Goal: Information Seeking & Learning: Learn about a topic

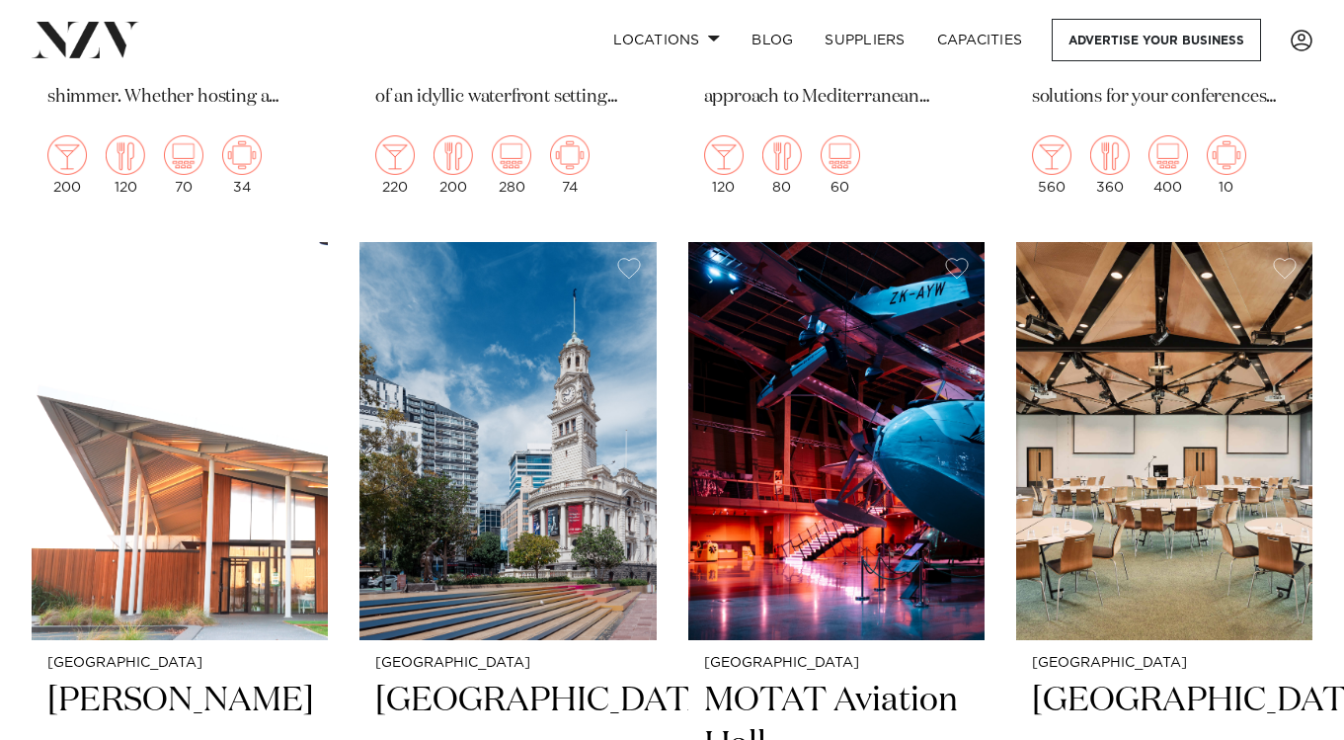
scroll to position [8123, 0]
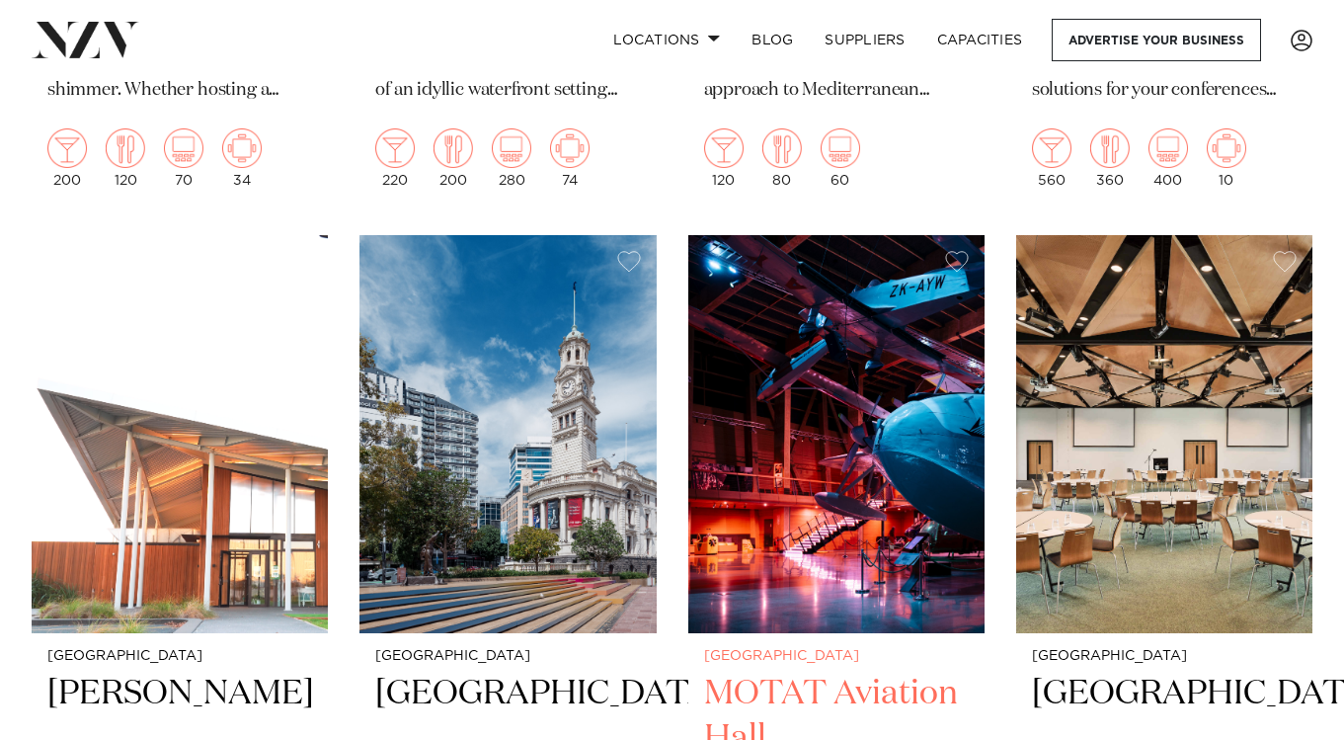
click at [844, 460] on img at bounding box center [836, 434] width 296 height 398
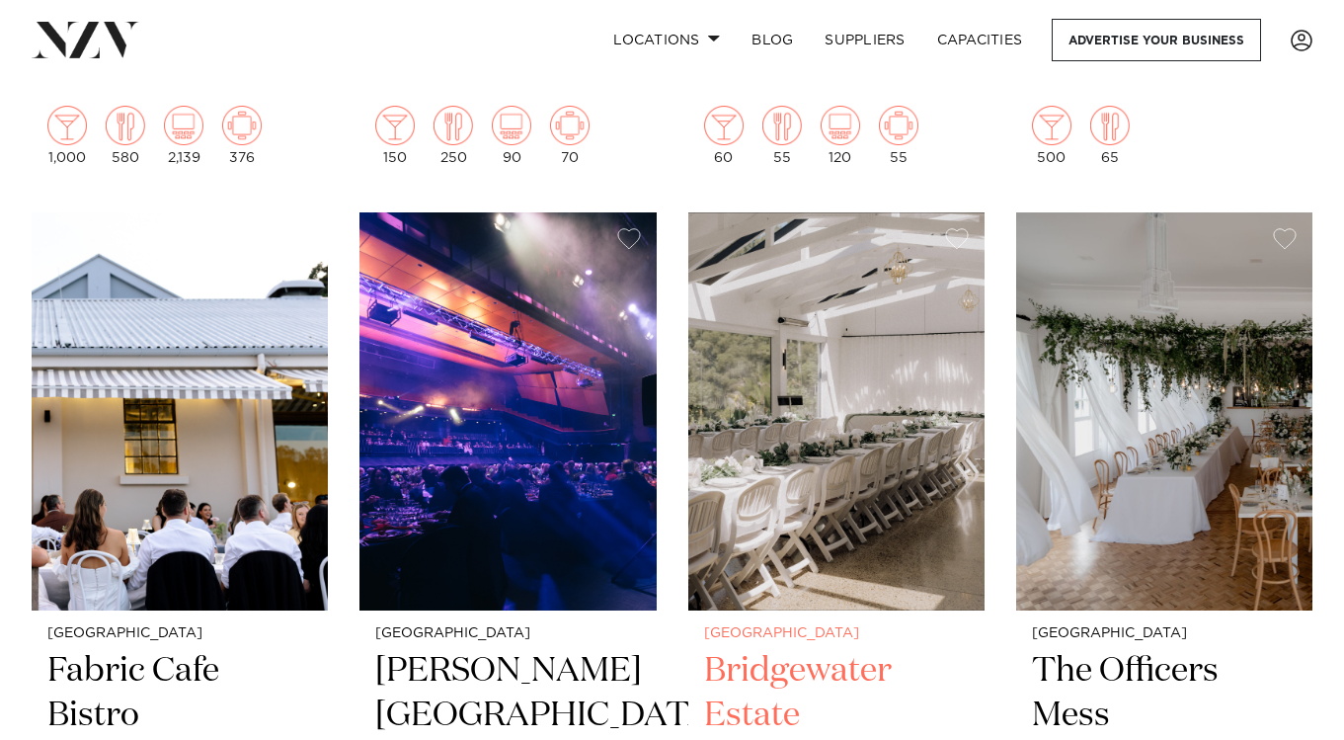
scroll to position [12264, 0]
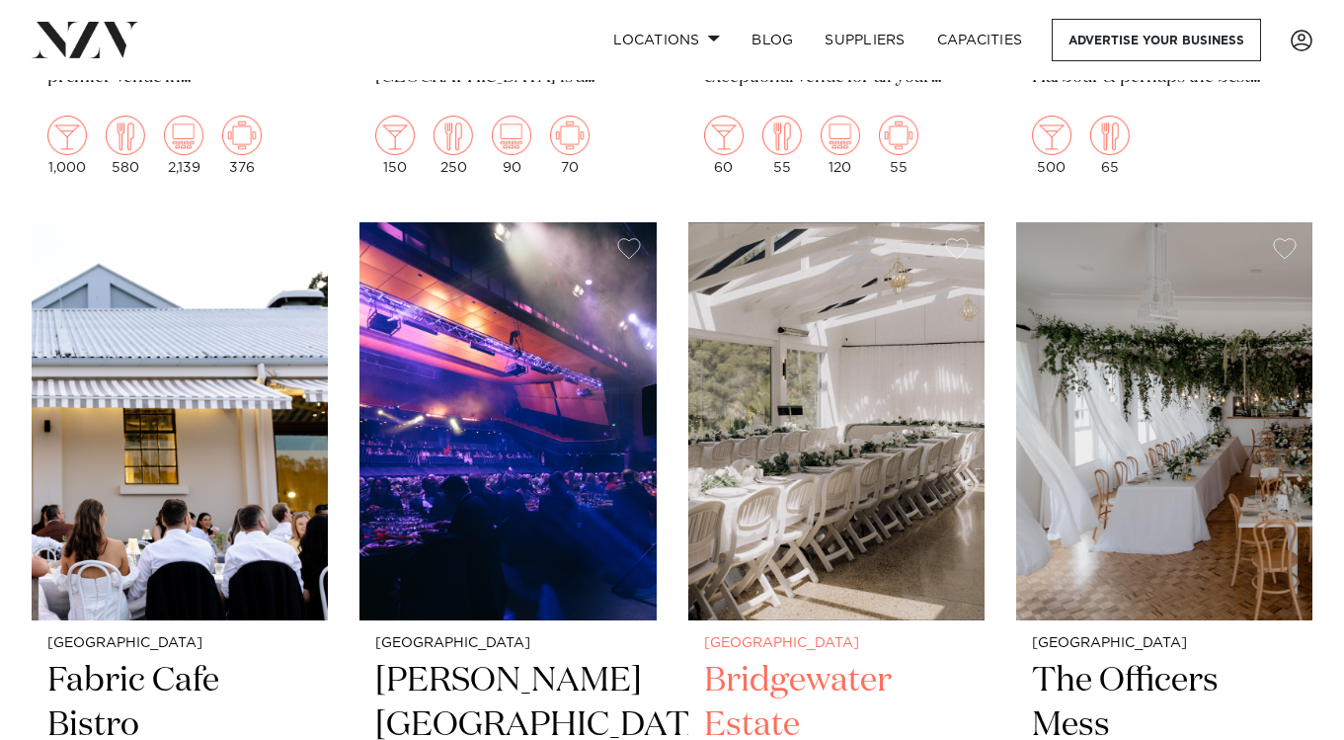
click at [813, 231] on img at bounding box center [836, 421] width 296 height 398
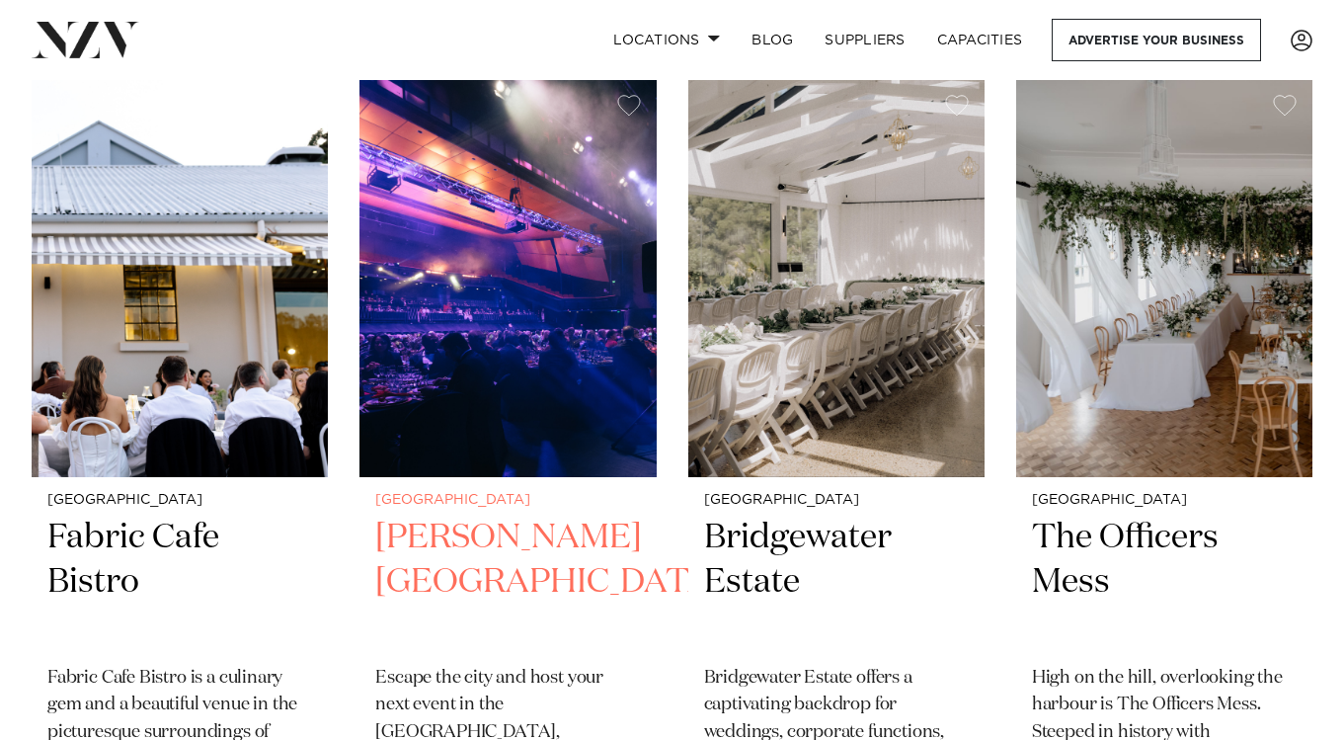
scroll to position [12427, 0]
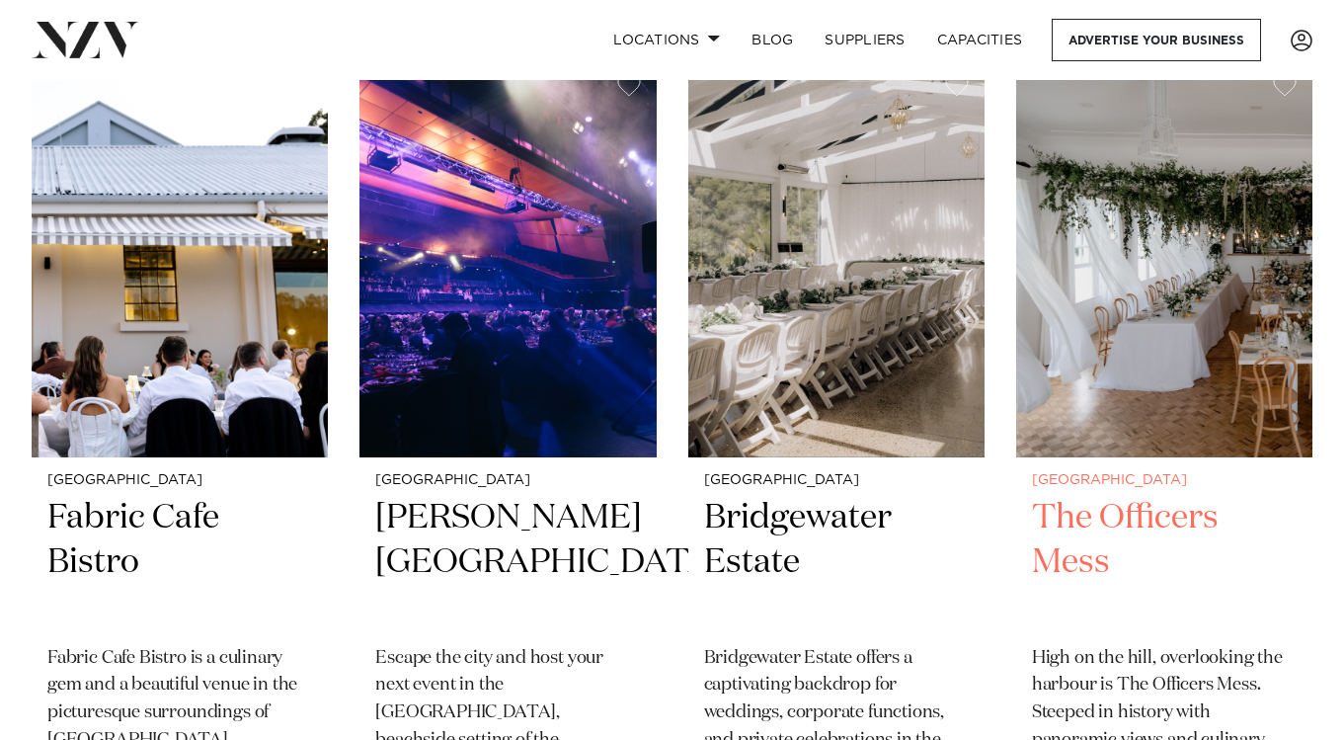
click at [1146, 229] on img at bounding box center [1164, 258] width 296 height 398
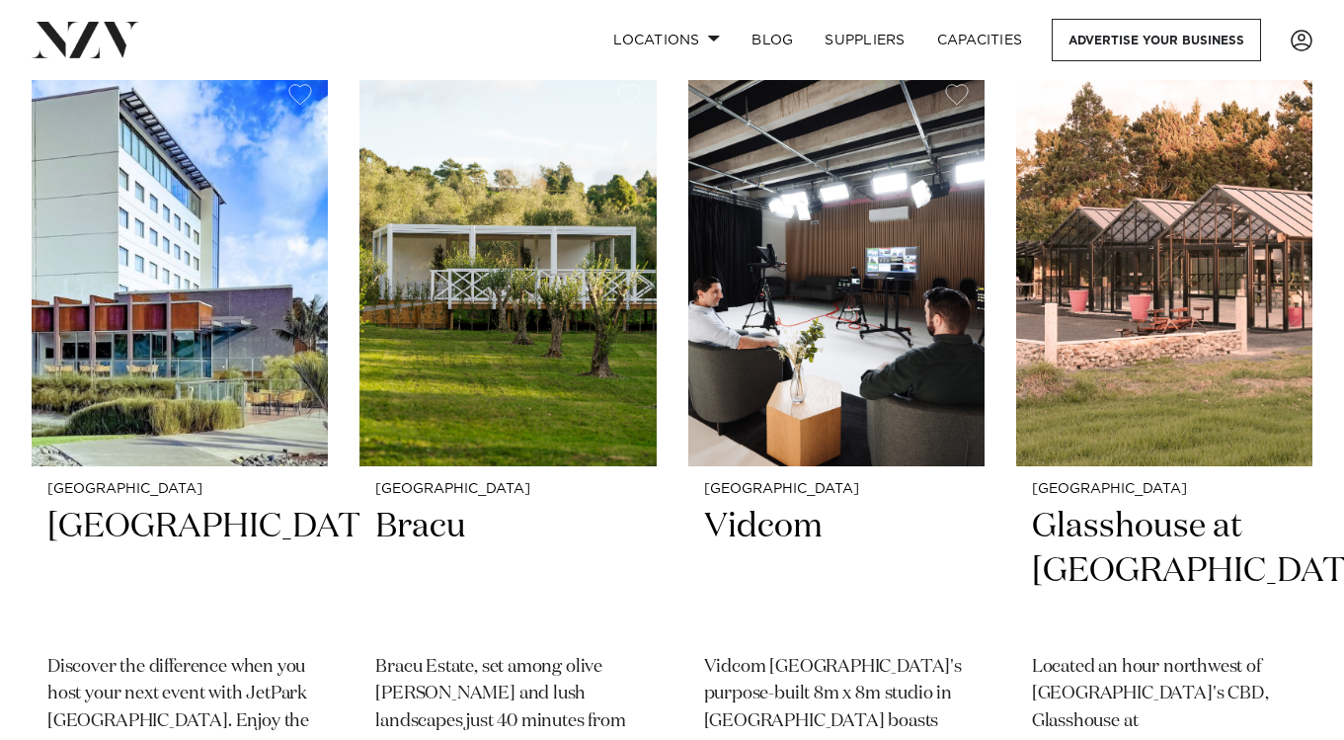
scroll to position [14071, 0]
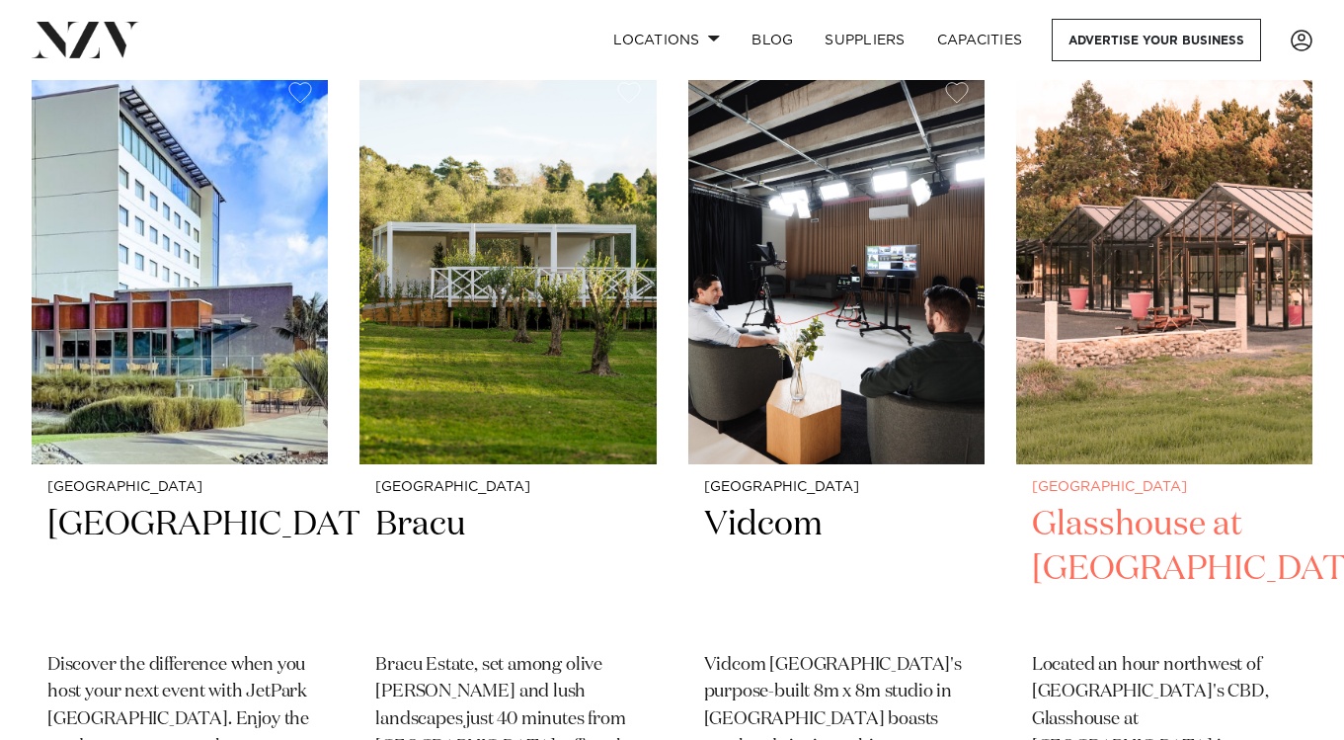
click at [1148, 286] on img at bounding box center [1164, 265] width 296 height 398
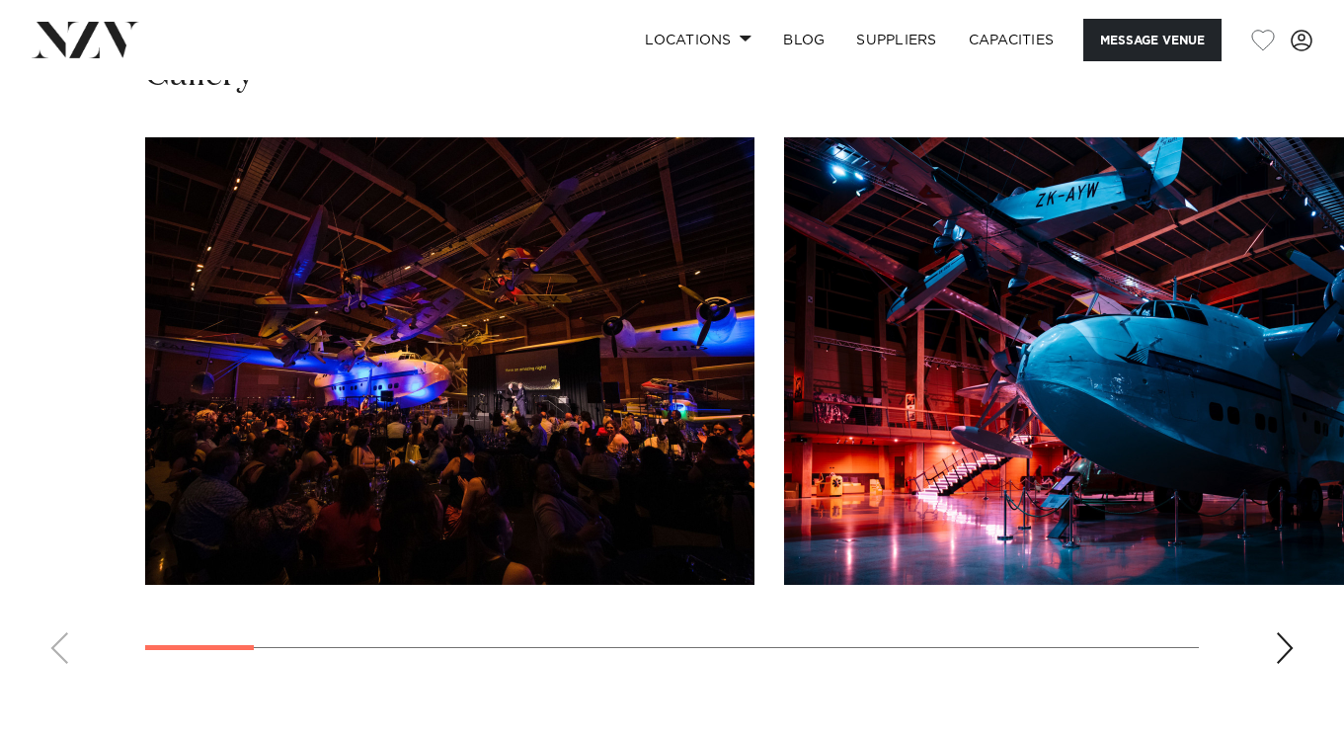
scroll to position [1899, 0]
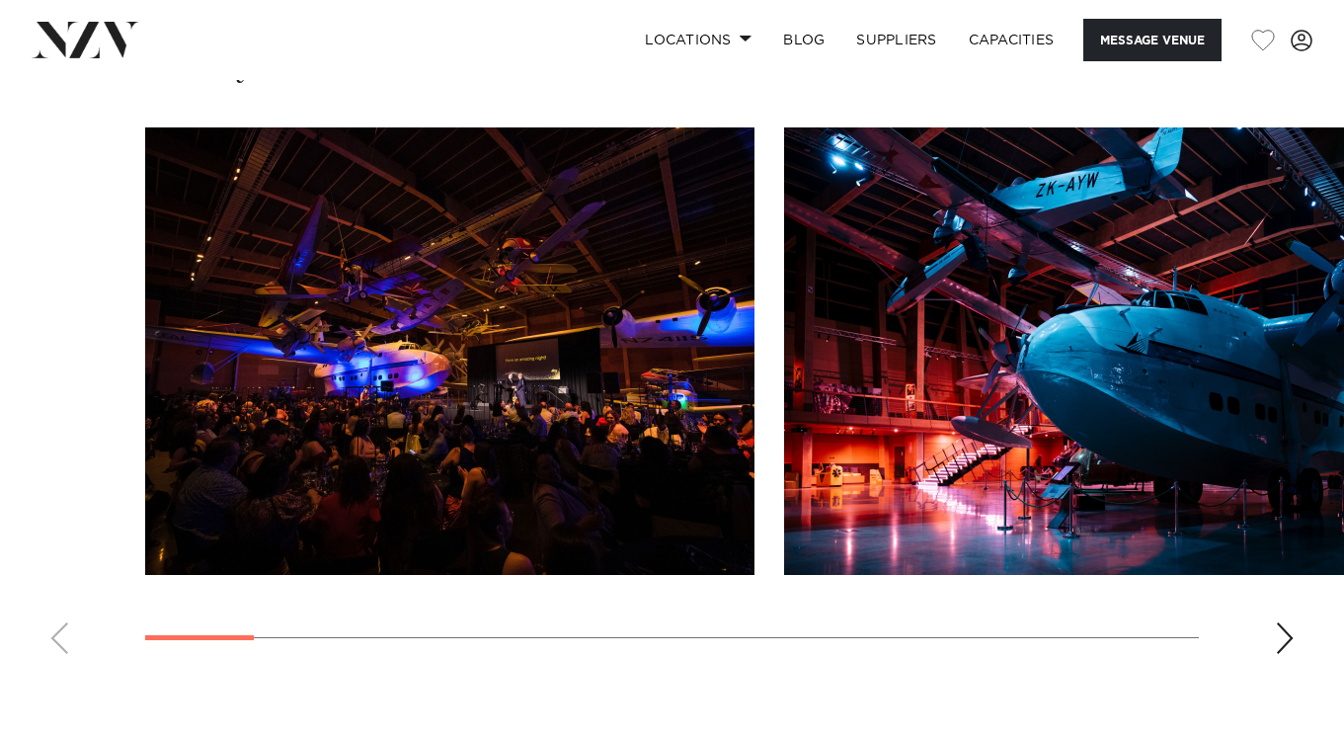
click at [1278, 622] on div "Next slide" at bounding box center [1285, 638] width 20 height 32
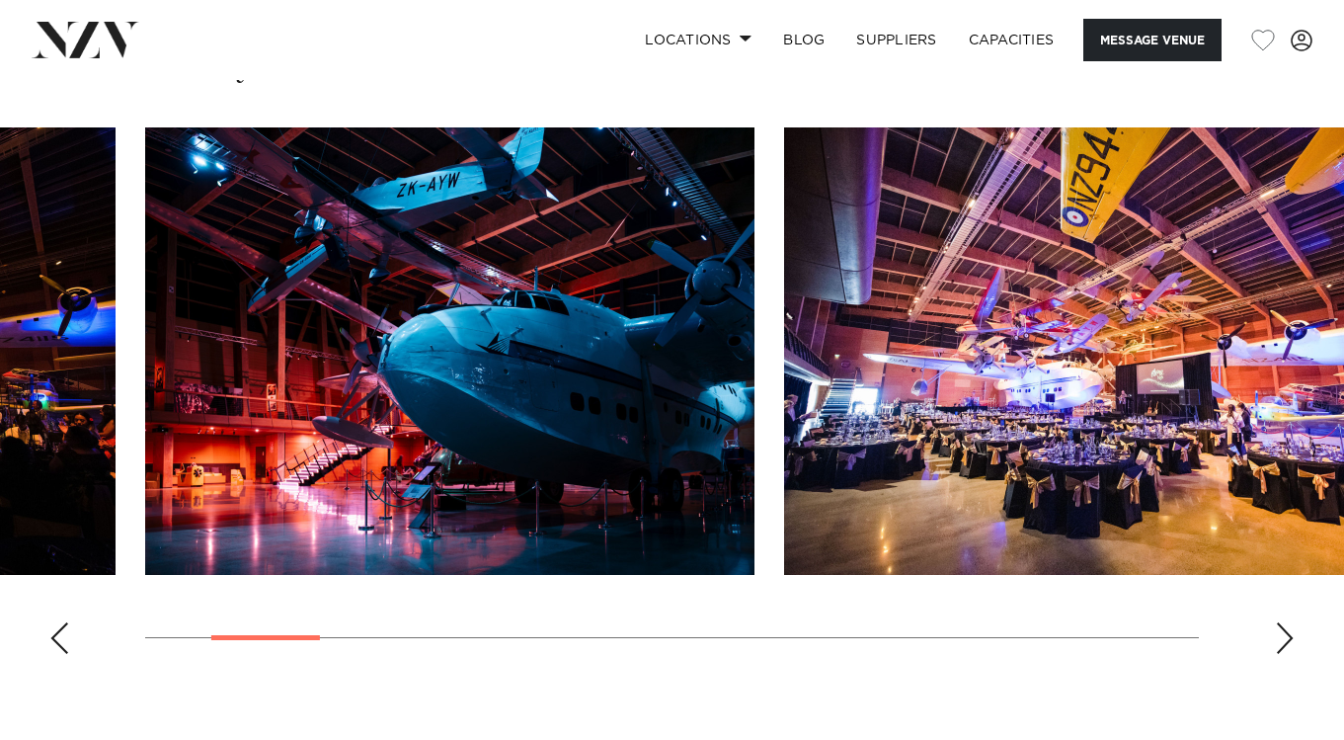
click at [1278, 622] on div "Next slide" at bounding box center [1285, 638] width 20 height 32
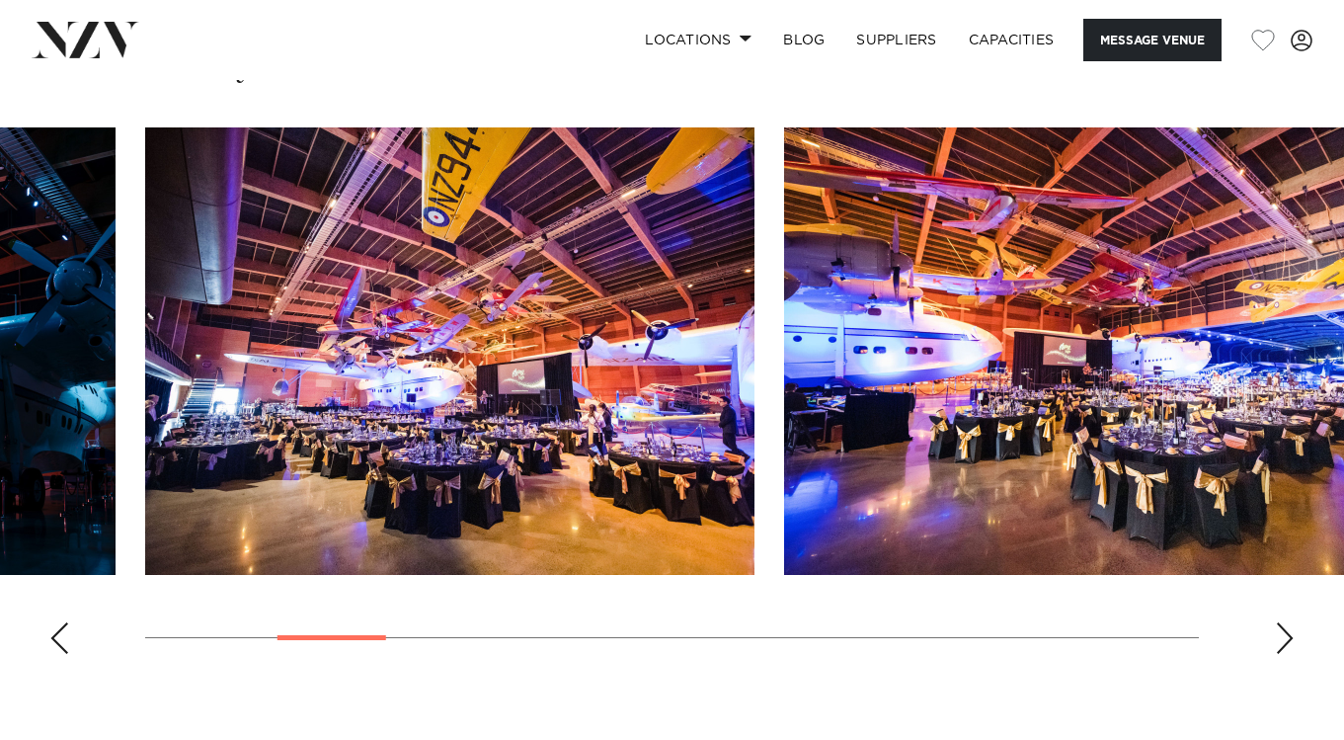
click at [1278, 622] on div "Next slide" at bounding box center [1285, 638] width 20 height 32
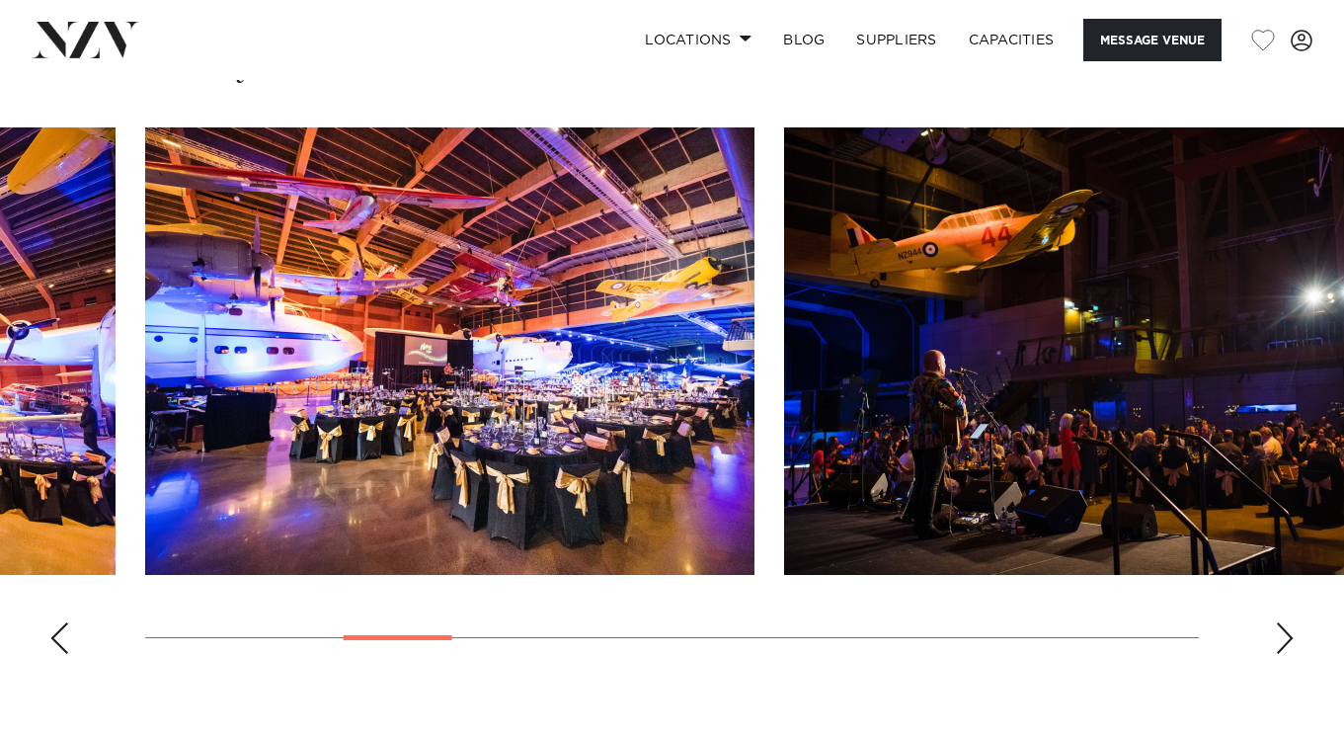
click at [1278, 622] on div "Next slide" at bounding box center [1285, 638] width 20 height 32
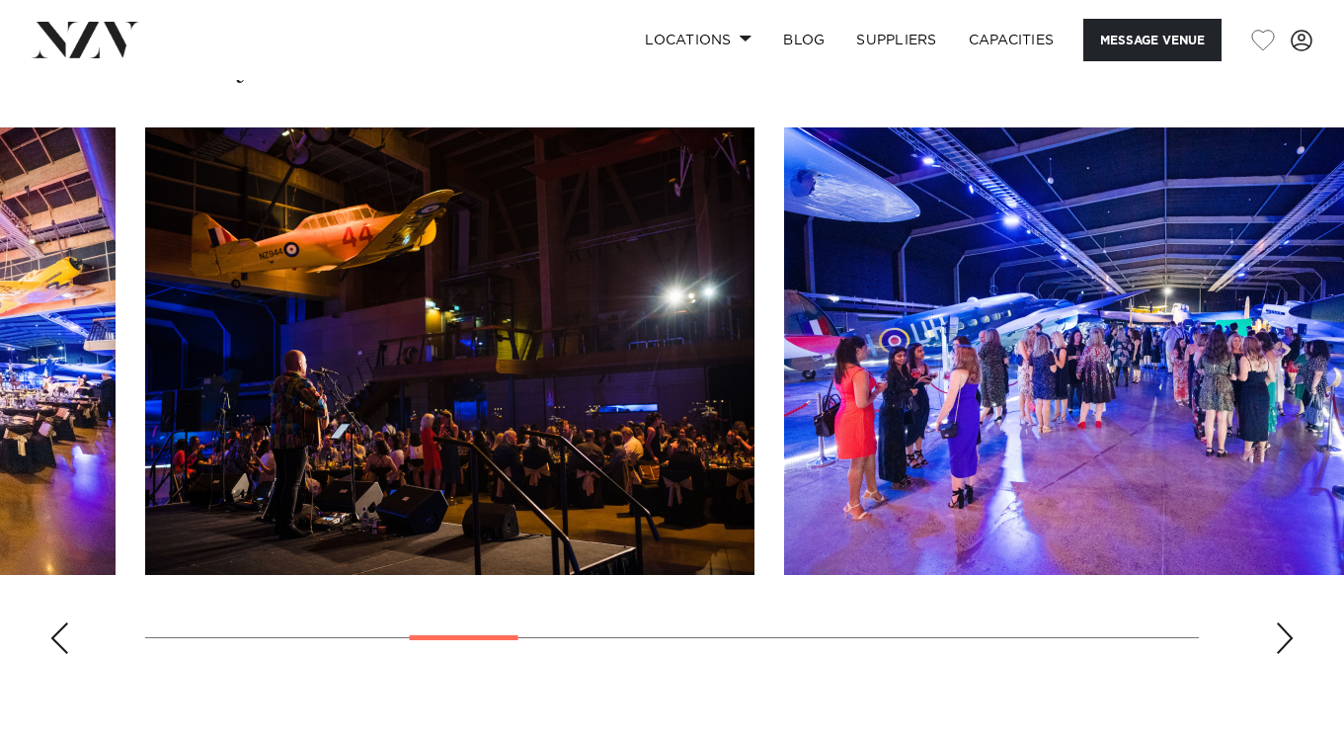
click at [1278, 622] on div "Next slide" at bounding box center [1285, 638] width 20 height 32
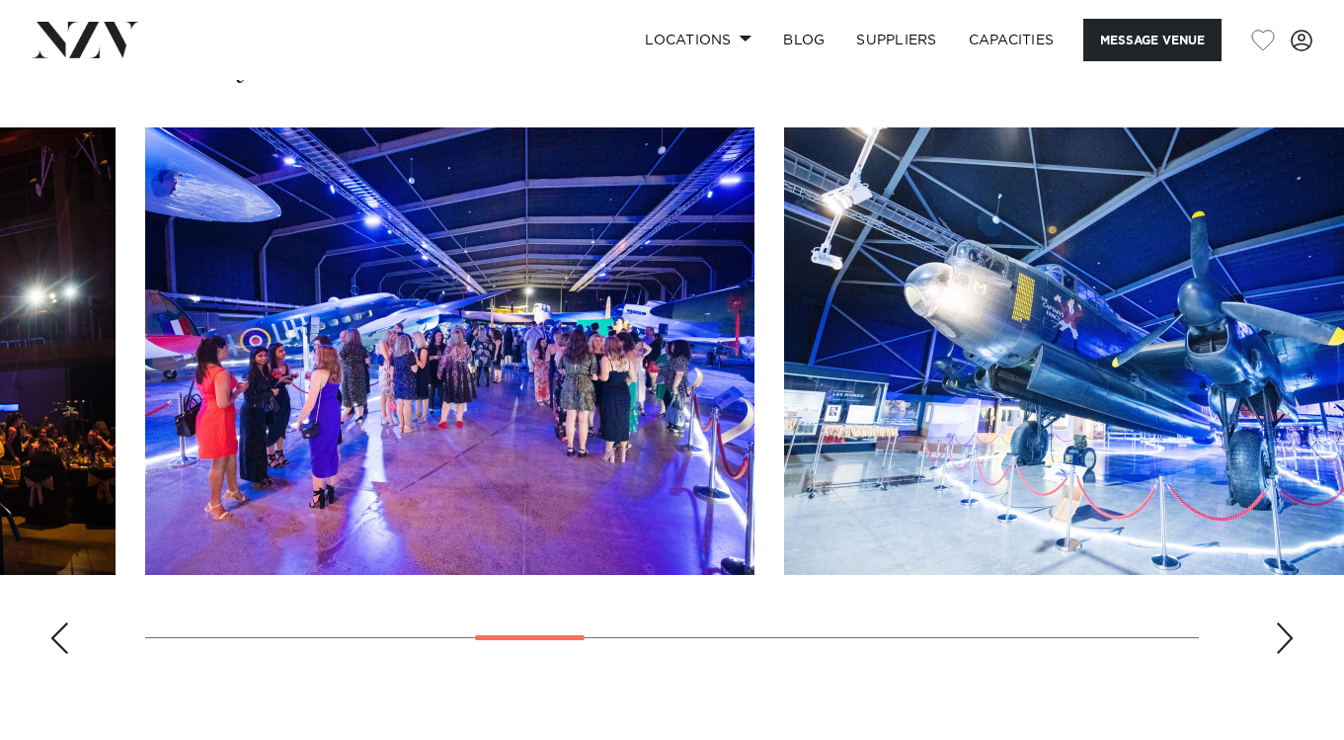
click at [1278, 622] on div "Next slide" at bounding box center [1285, 638] width 20 height 32
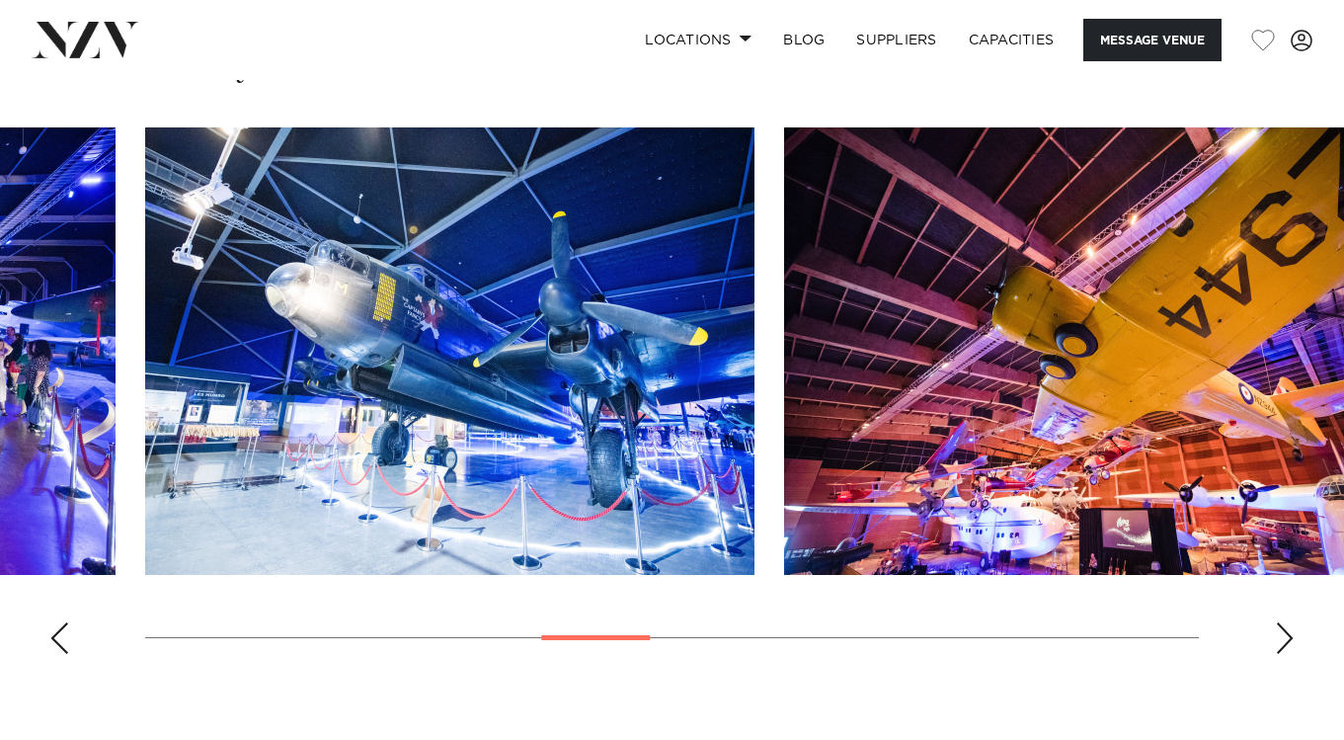
click at [1278, 622] on div "Next slide" at bounding box center [1285, 638] width 20 height 32
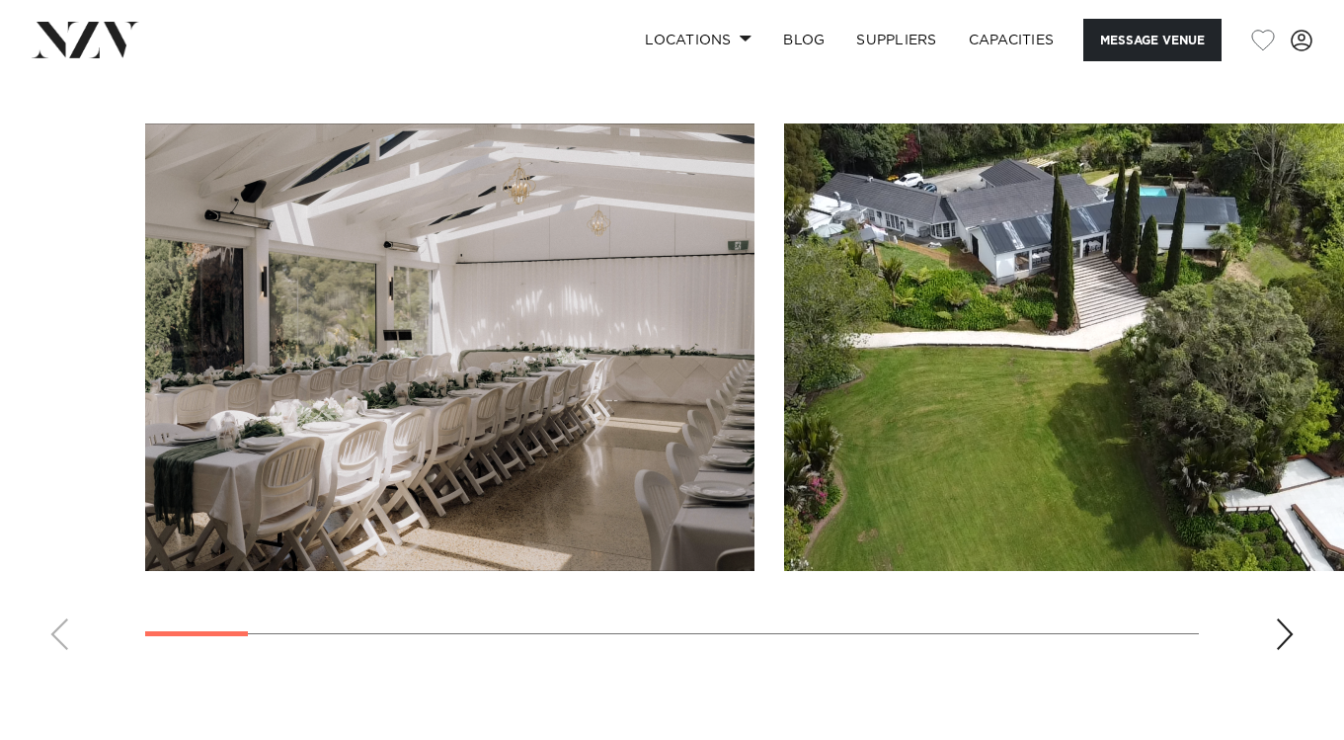
scroll to position [1969, 0]
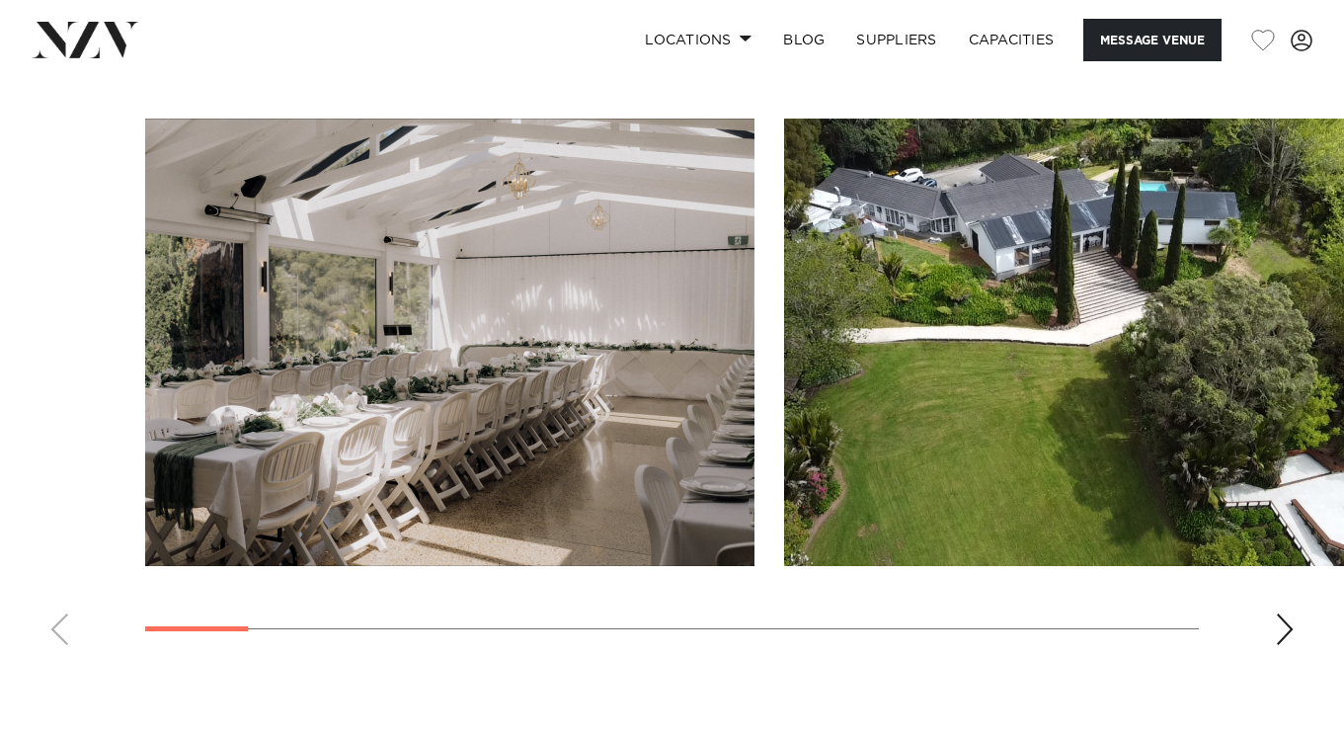
click at [1274, 642] on swiper-container at bounding box center [672, 390] width 1344 height 542
click at [1285, 636] on div "Next slide" at bounding box center [1285, 629] width 20 height 32
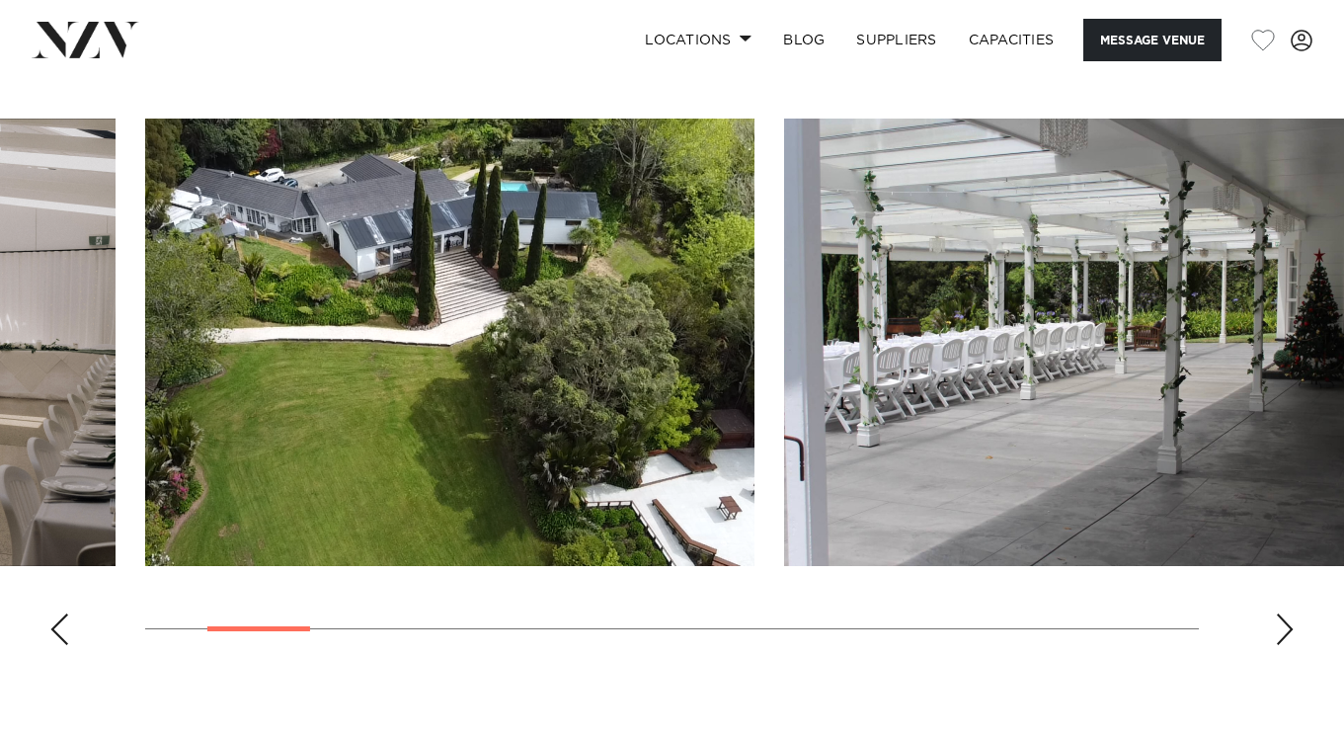
click at [1285, 636] on div "Next slide" at bounding box center [1285, 629] width 20 height 32
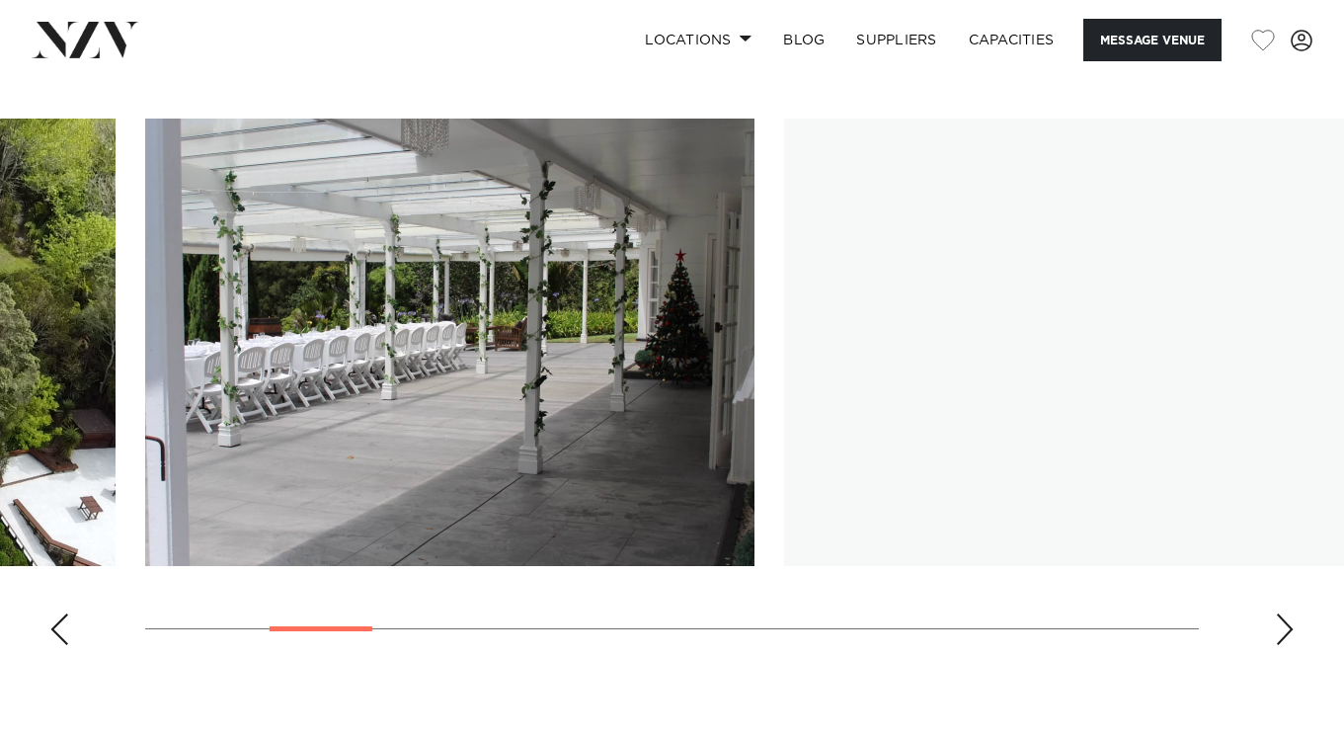
click at [1285, 636] on div "Next slide" at bounding box center [1285, 629] width 20 height 32
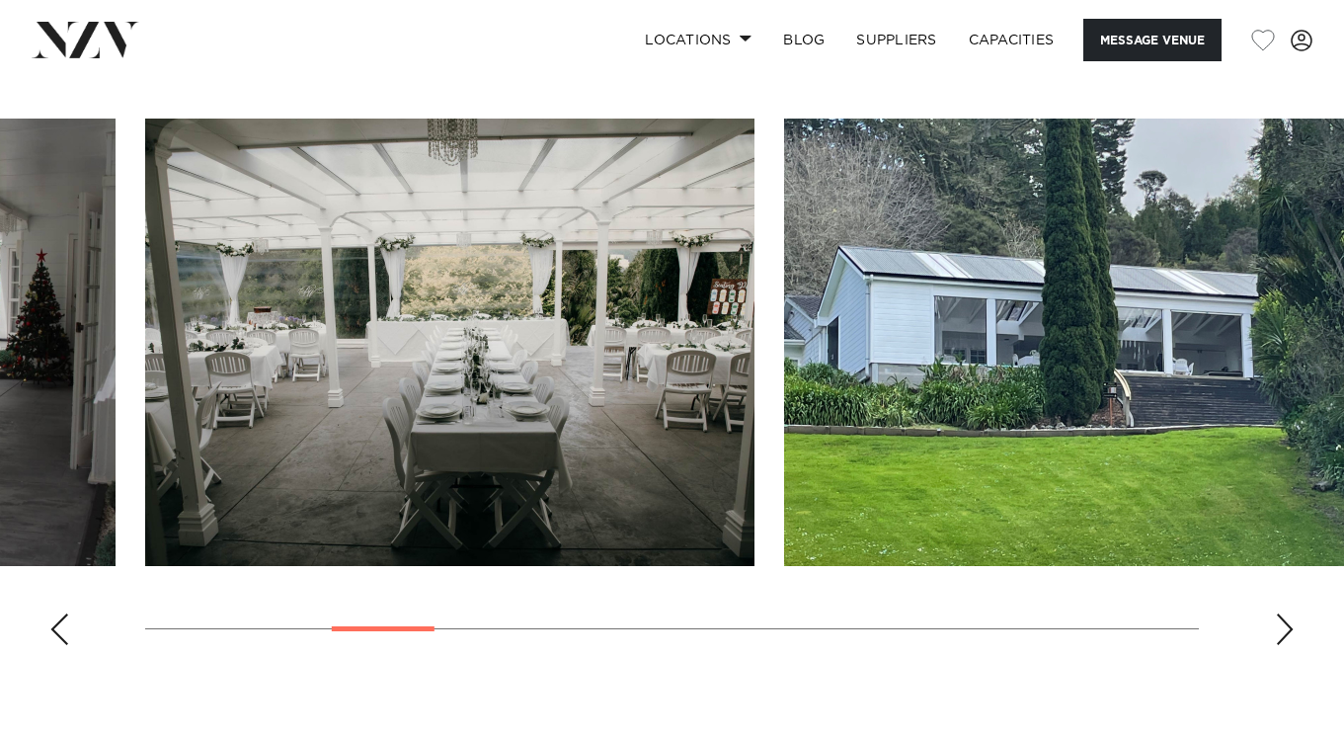
click at [1285, 636] on div "Next slide" at bounding box center [1285, 629] width 20 height 32
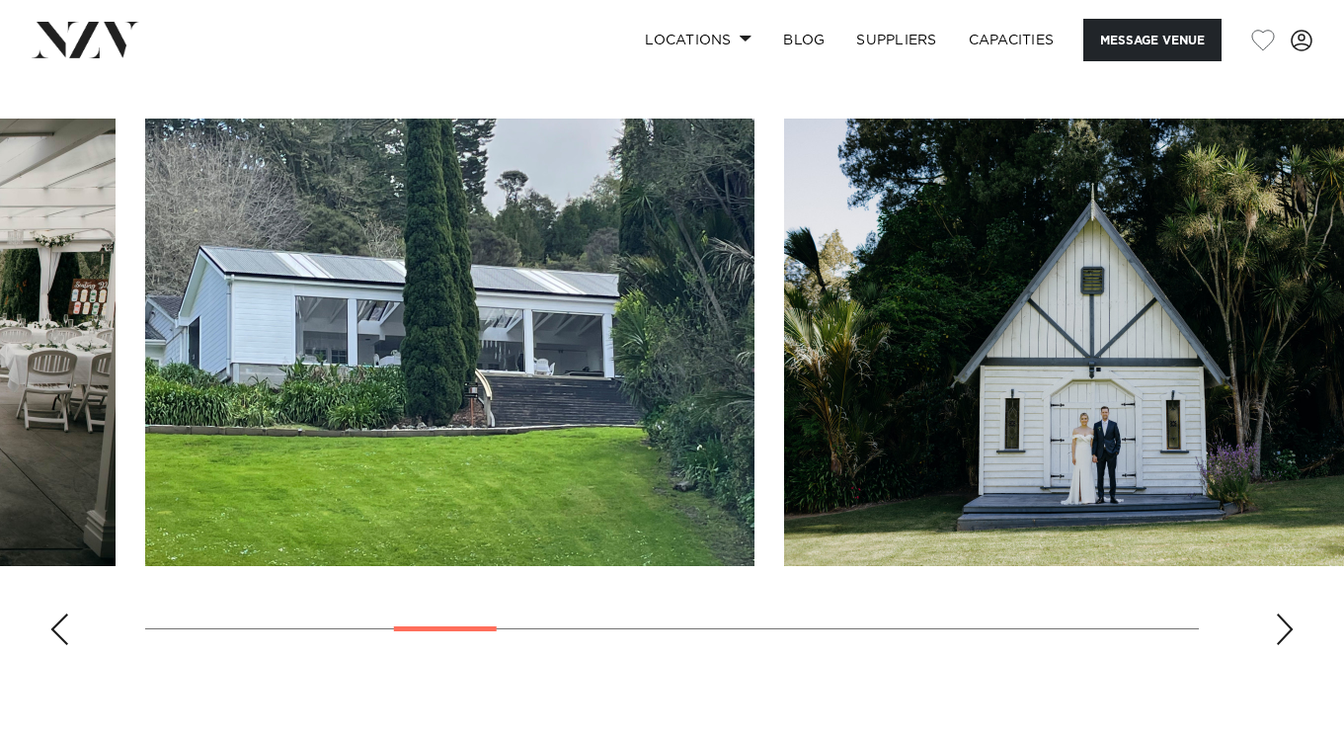
click at [1285, 636] on div "Next slide" at bounding box center [1285, 629] width 20 height 32
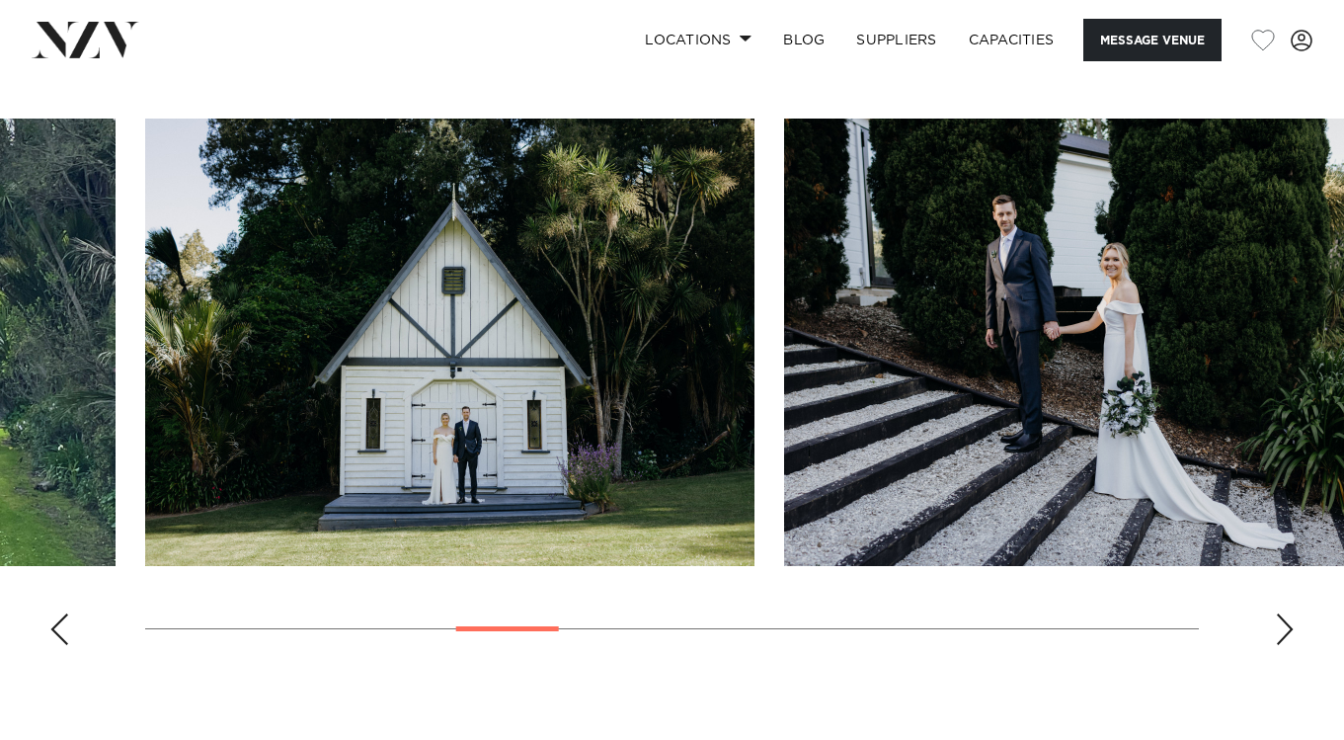
click at [1285, 636] on div "Next slide" at bounding box center [1285, 629] width 20 height 32
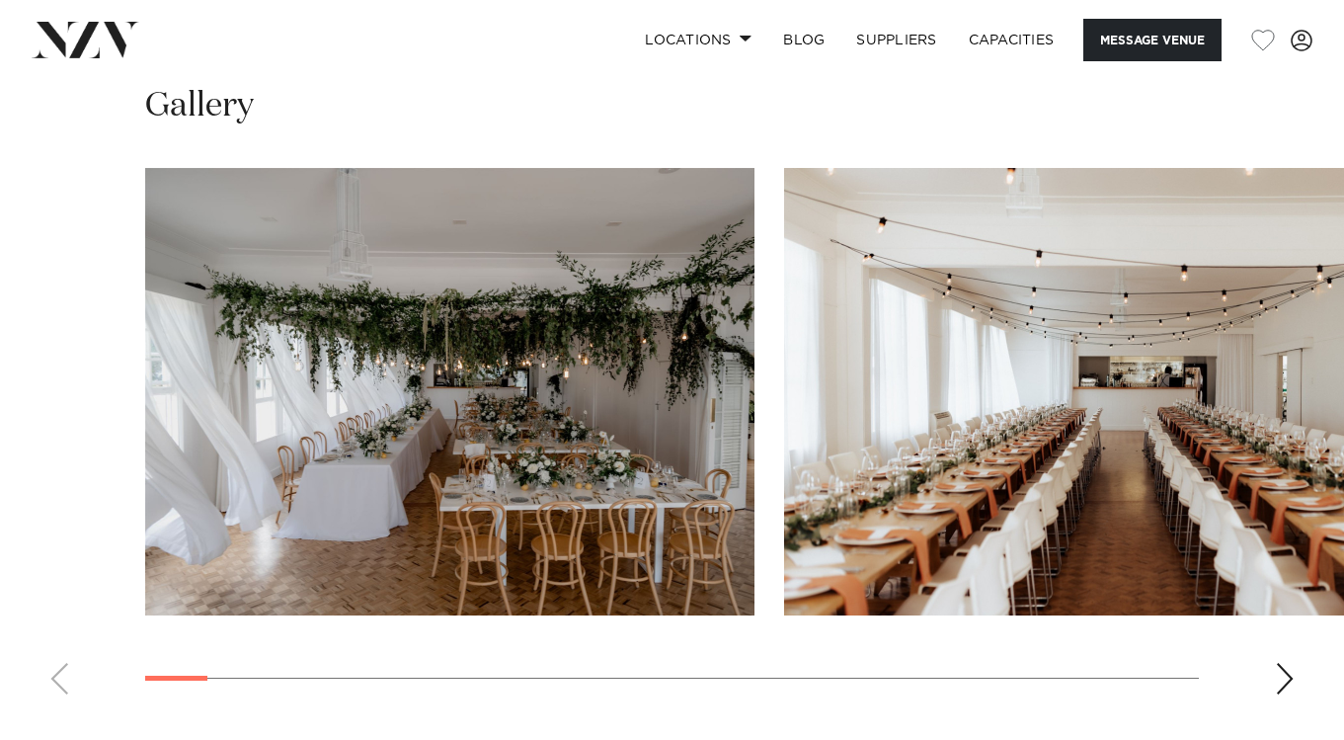
scroll to position [1760, 0]
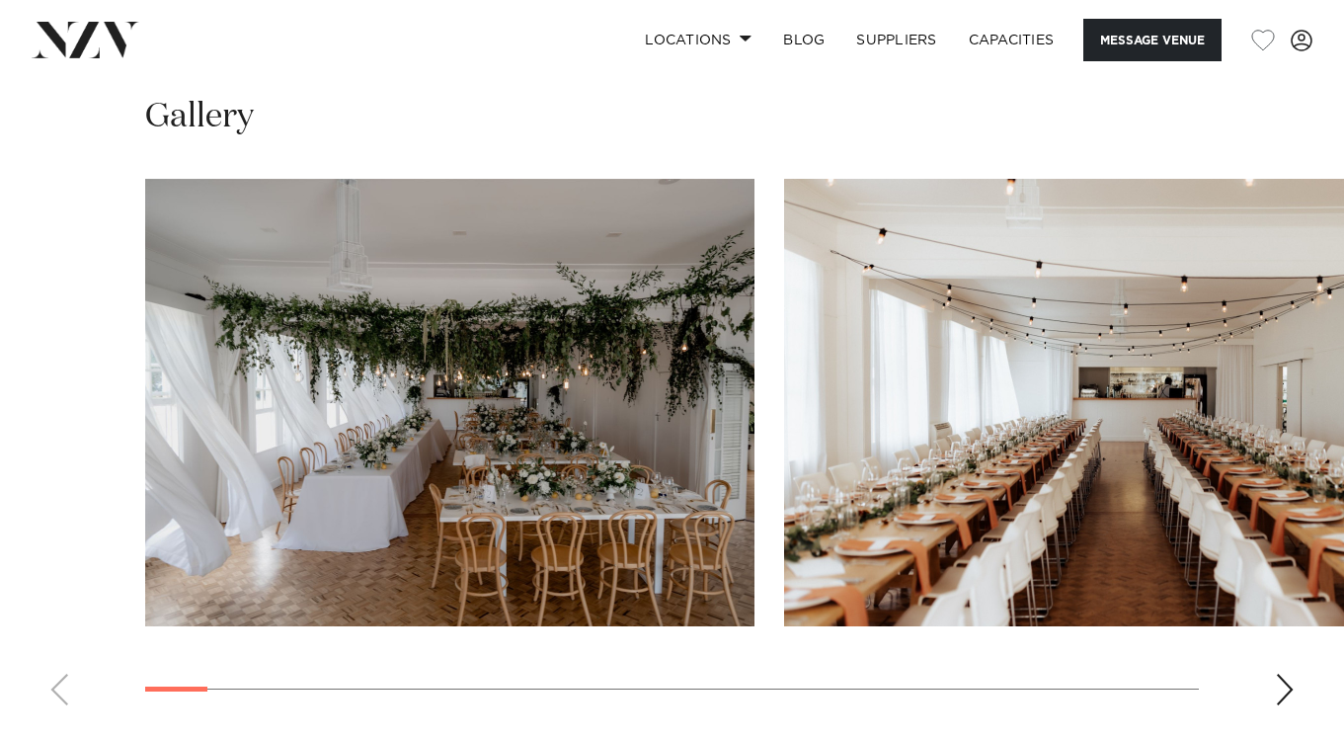
click at [1284, 693] on div "Next slide" at bounding box center [1285, 689] width 20 height 32
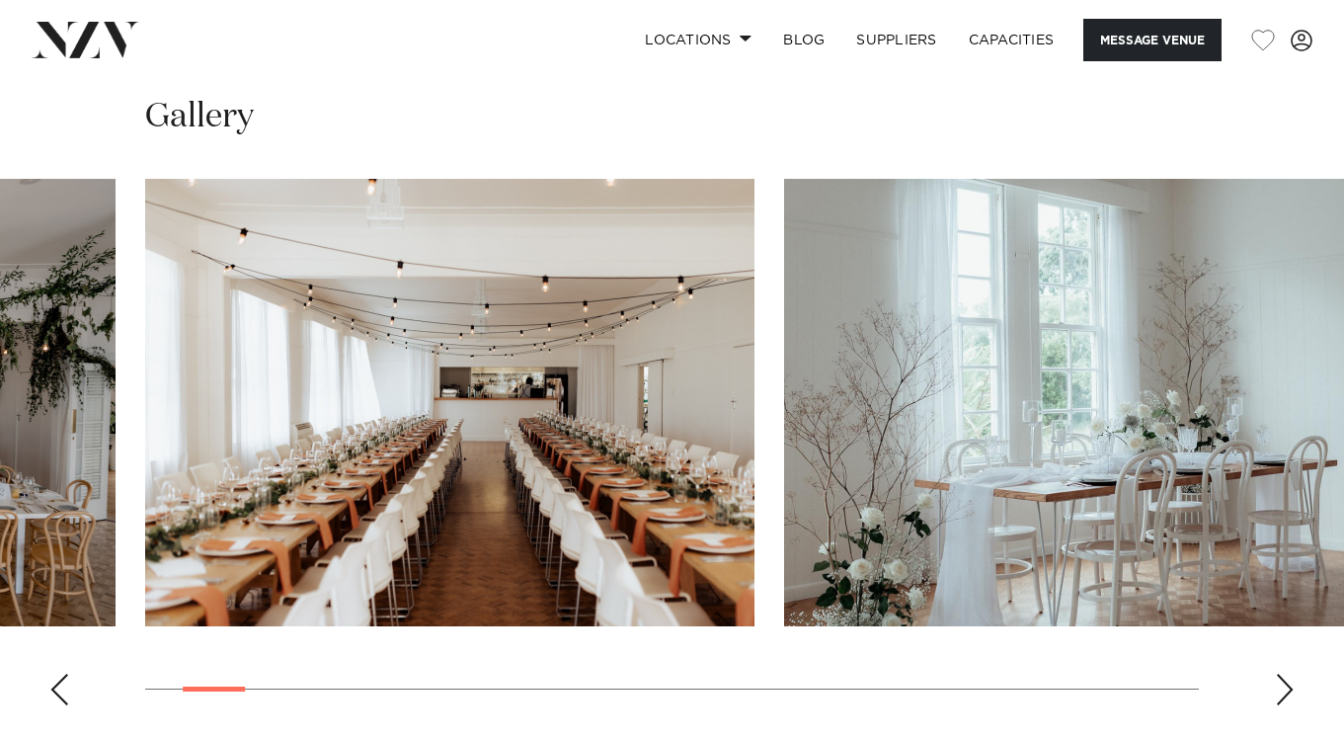
click at [1284, 693] on div "Next slide" at bounding box center [1285, 689] width 20 height 32
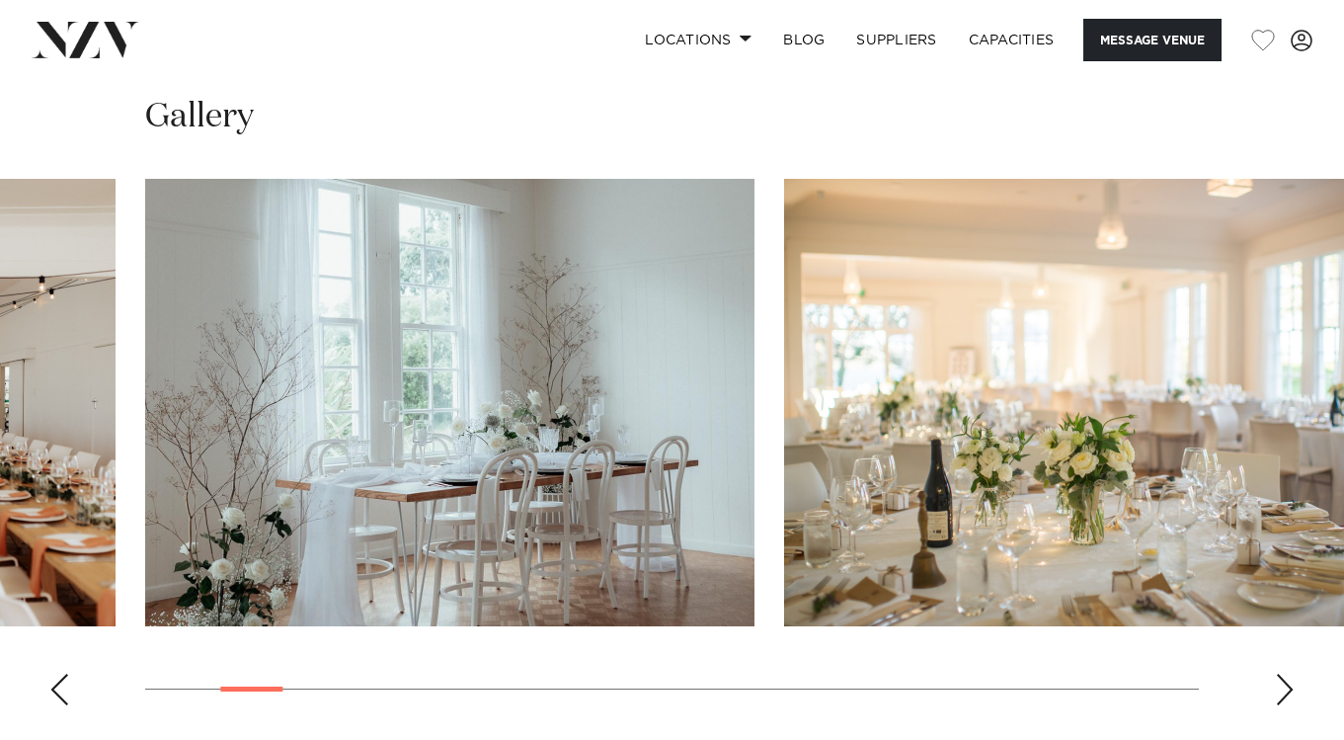
click at [1284, 693] on div "Next slide" at bounding box center [1285, 689] width 20 height 32
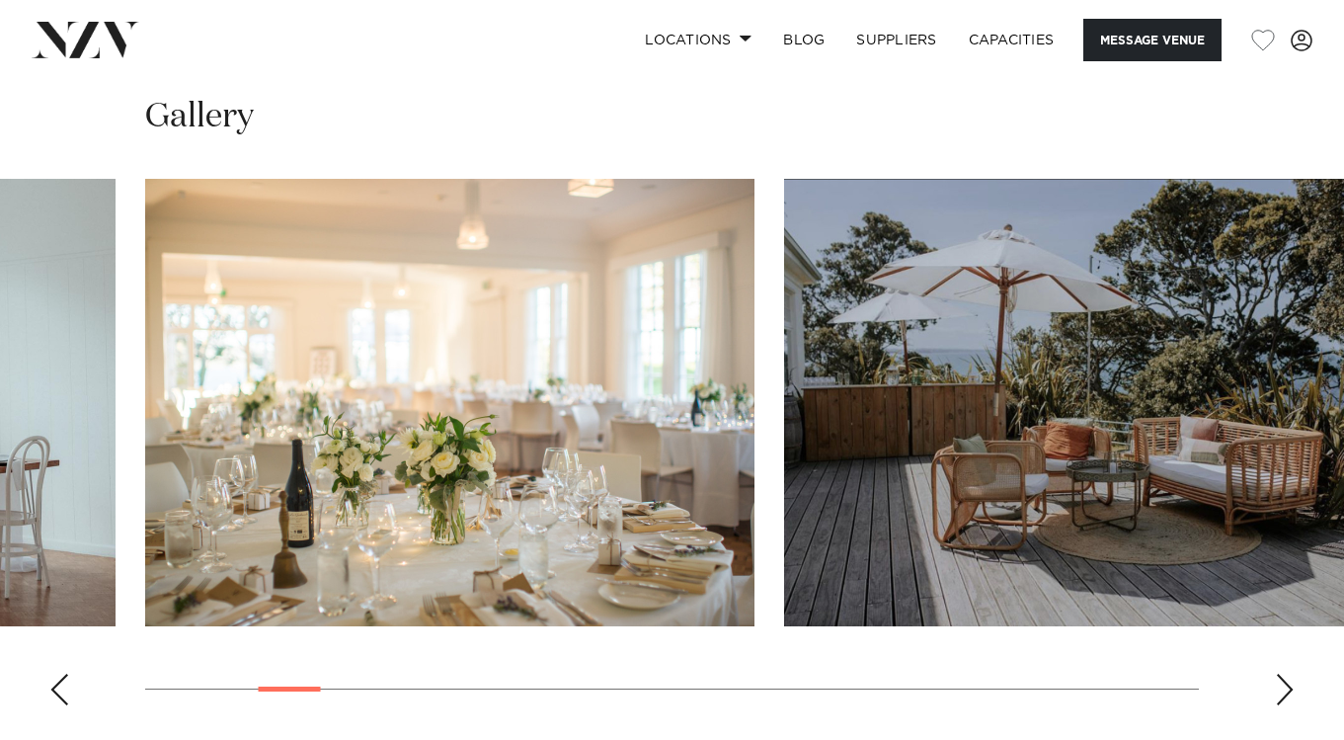
click at [1284, 693] on div "Next slide" at bounding box center [1285, 689] width 20 height 32
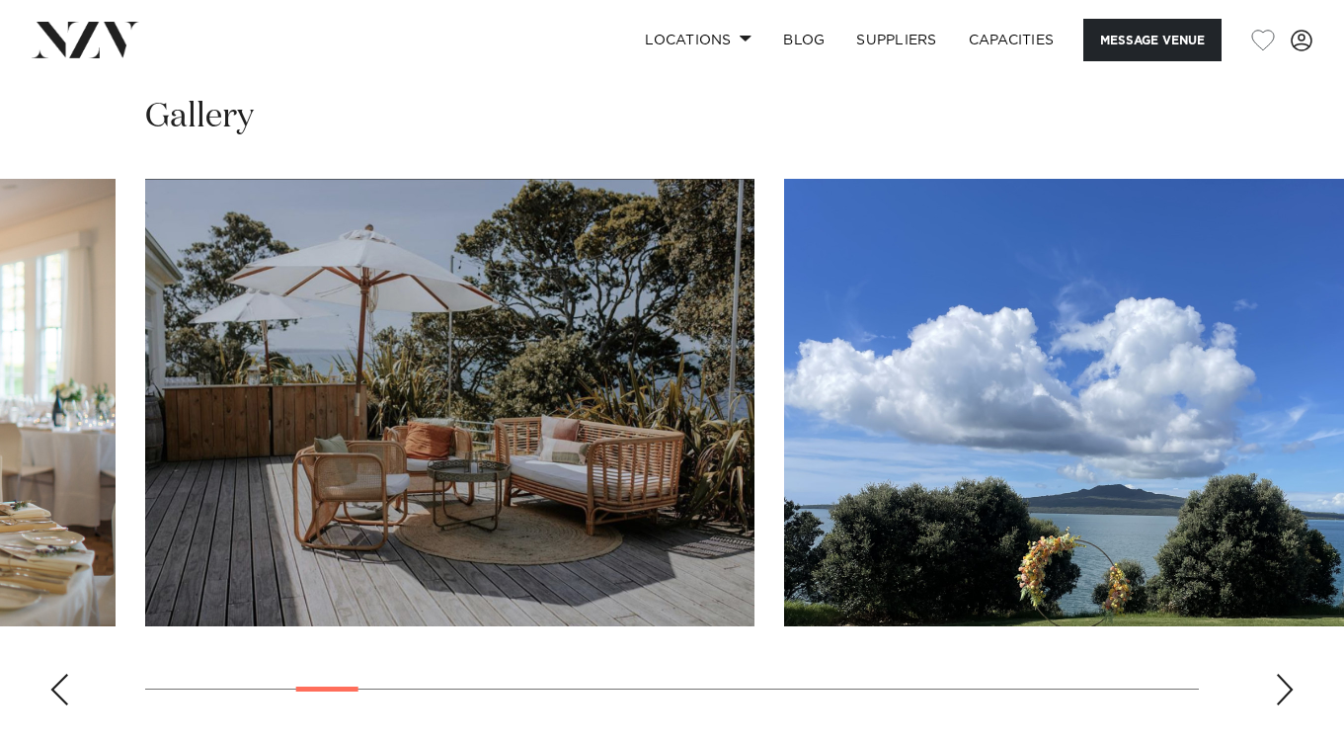
click at [1284, 693] on div "Next slide" at bounding box center [1285, 689] width 20 height 32
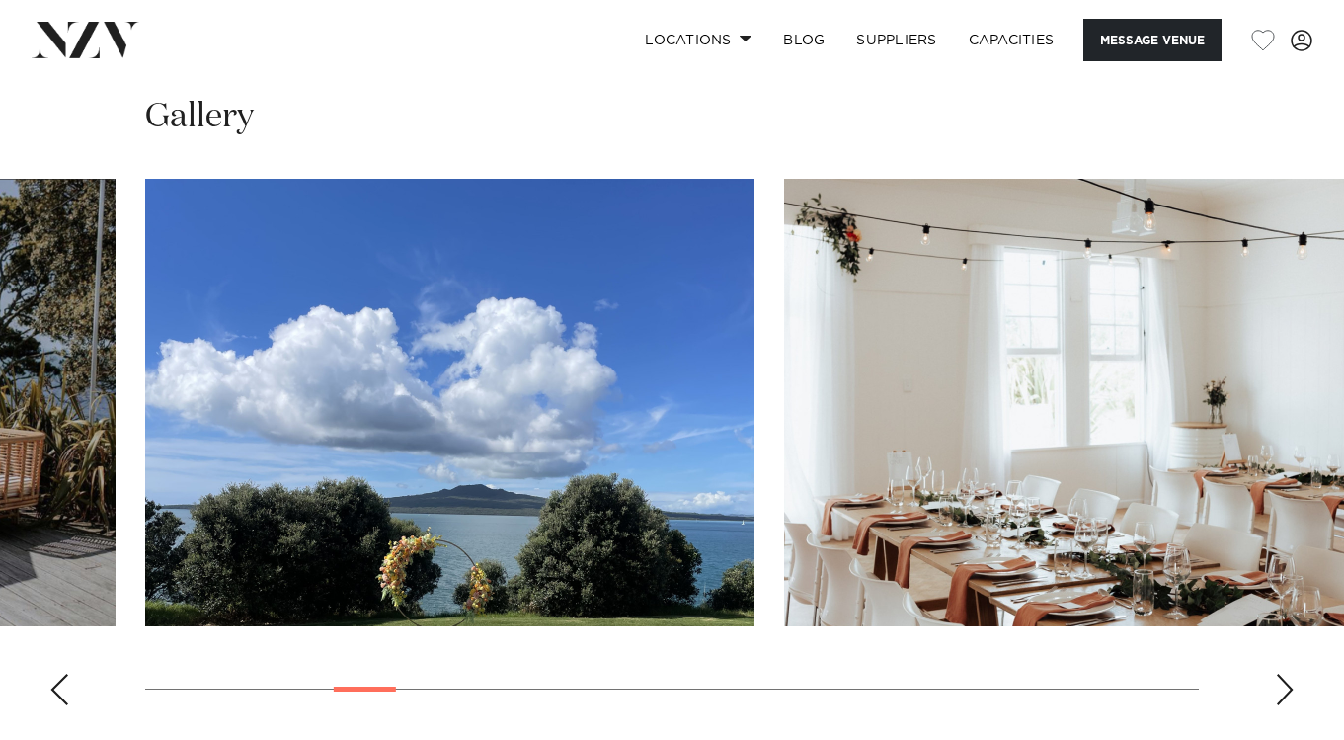
click at [1284, 693] on div "Next slide" at bounding box center [1285, 689] width 20 height 32
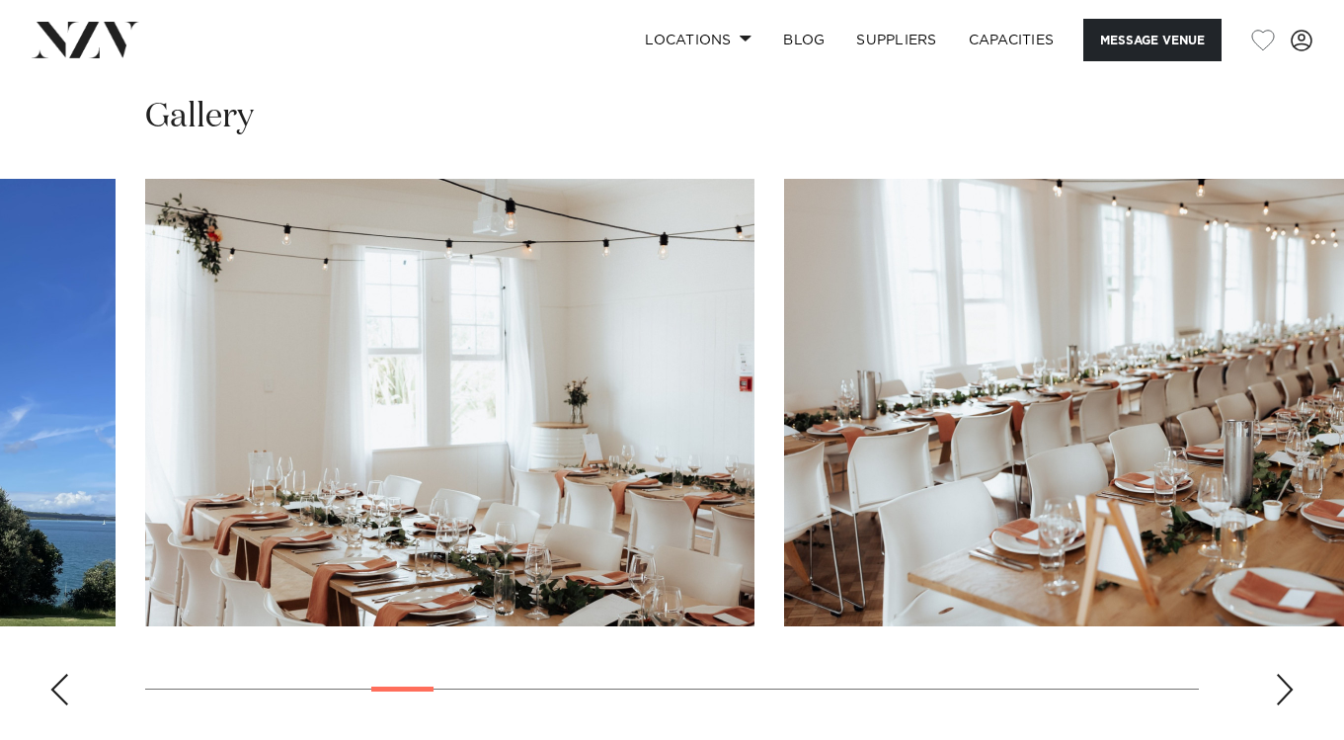
click at [1284, 693] on div "Next slide" at bounding box center [1285, 689] width 20 height 32
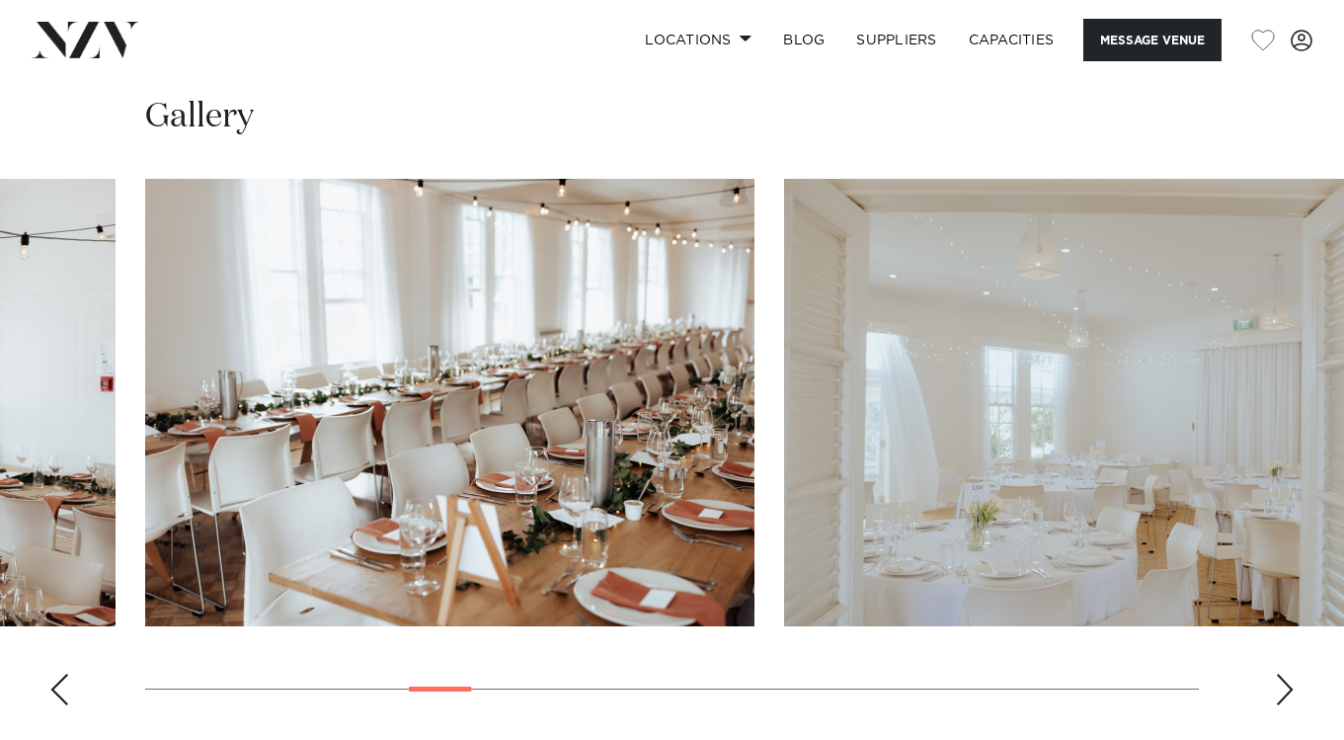
click at [1284, 693] on div "Next slide" at bounding box center [1285, 689] width 20 height 32
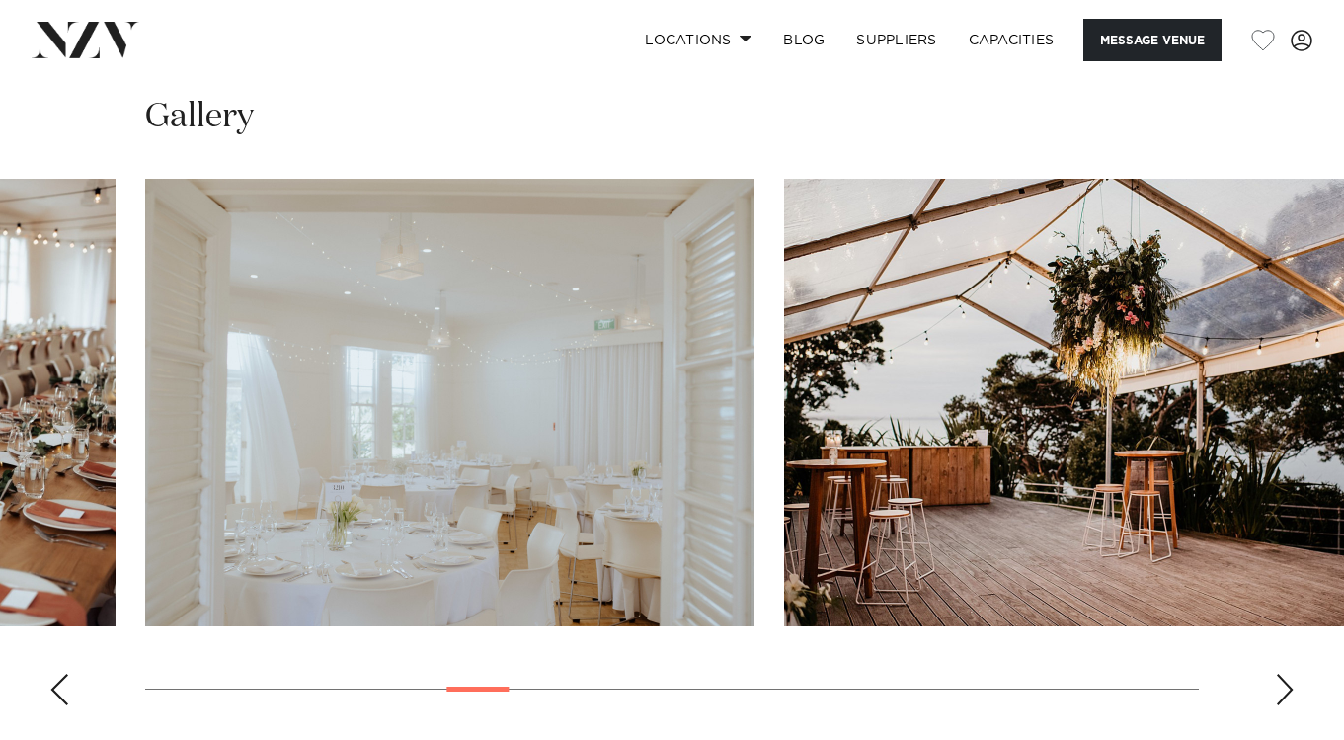
click at [1284, 693] on div "Next slide" at bounding box center [1285, 689] width 20 height 32
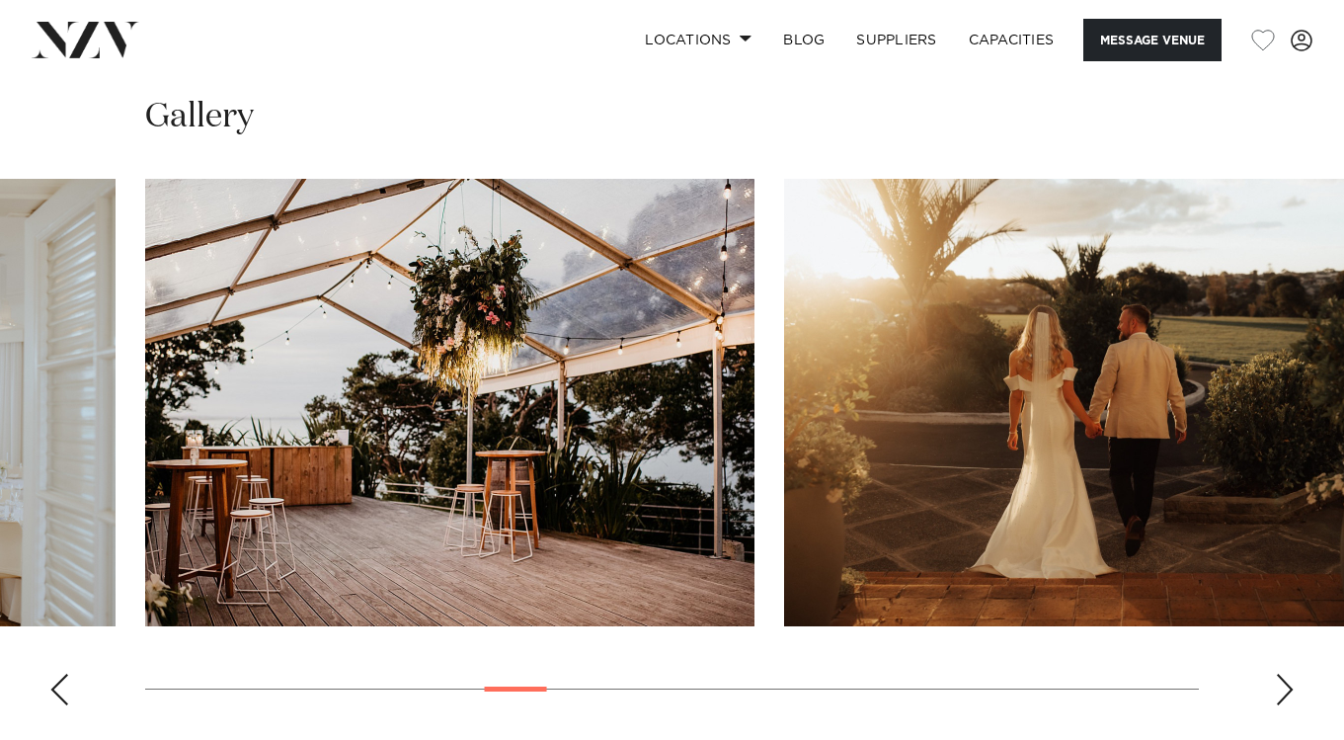
click at [1284, 693] on div "Next slide" at bounding box center [1285, 689] width 20 height 32
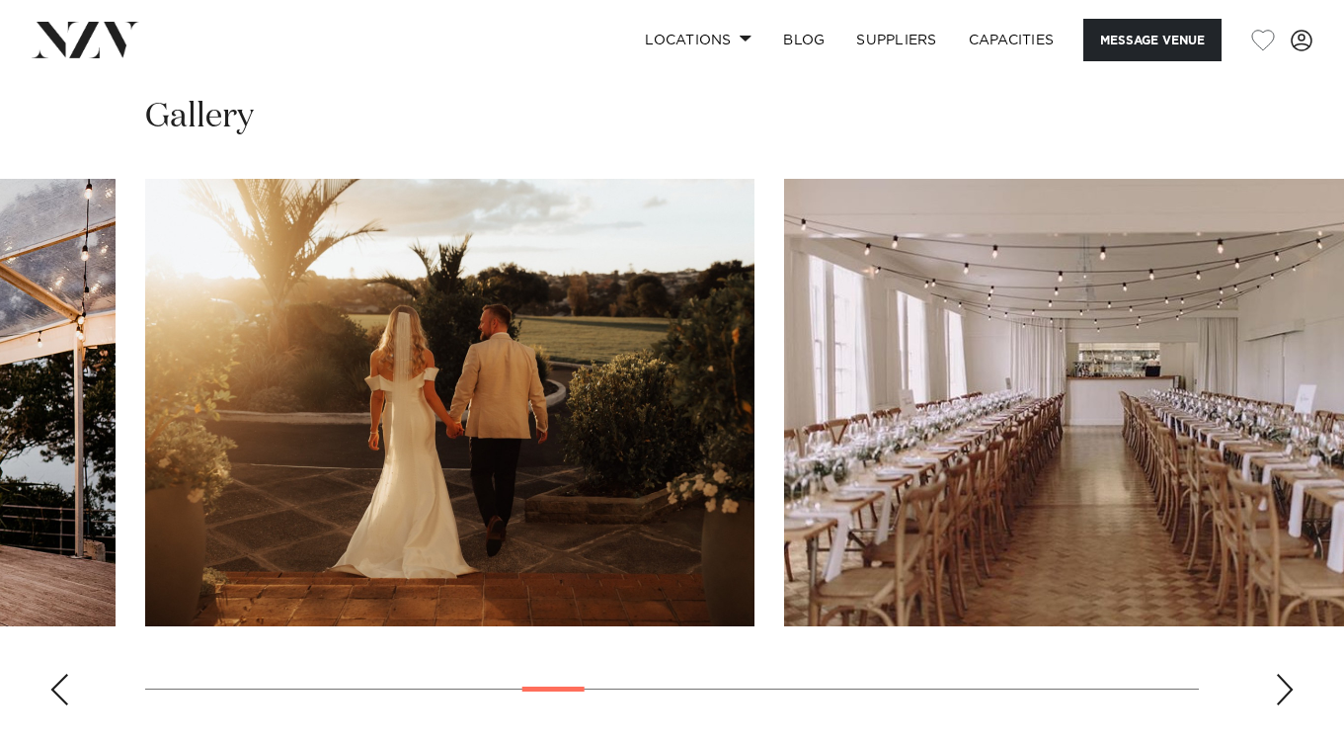
click at [1284, 693] on div "Next slide" at bounding box center [1285, 689] width 20 height 32
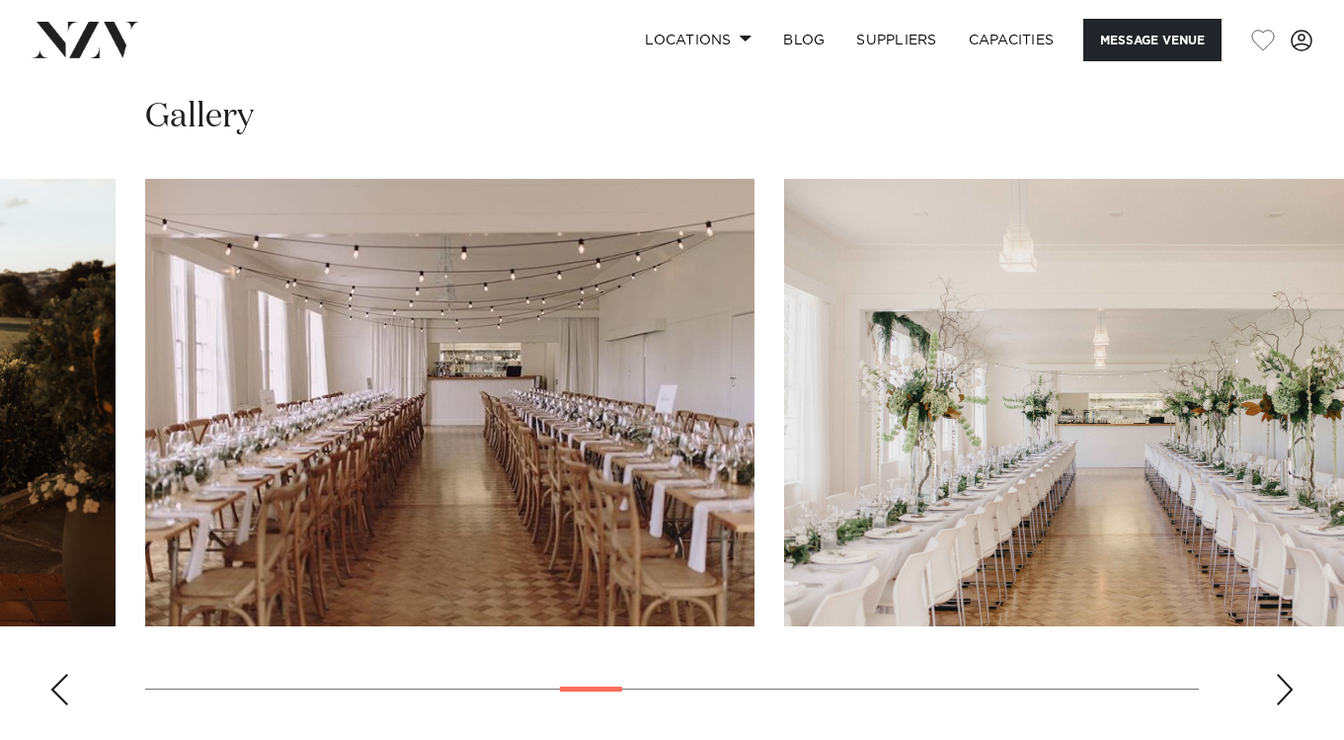
click at [1284, 693] on div "Next slide" at bounding box center [1285, 689] width 20 height 32
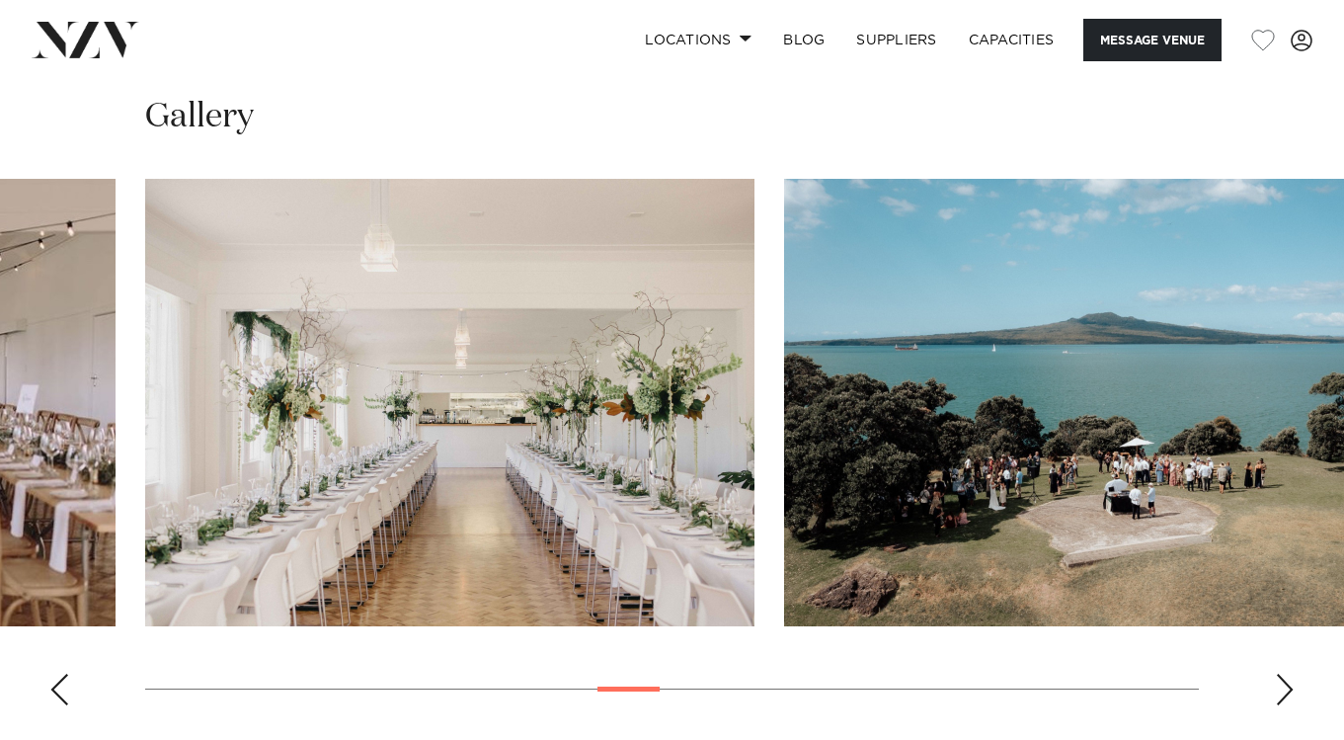
click at [1284, 693] on div "Next slide" at bounding box center [1285, 689] width 20 height 32
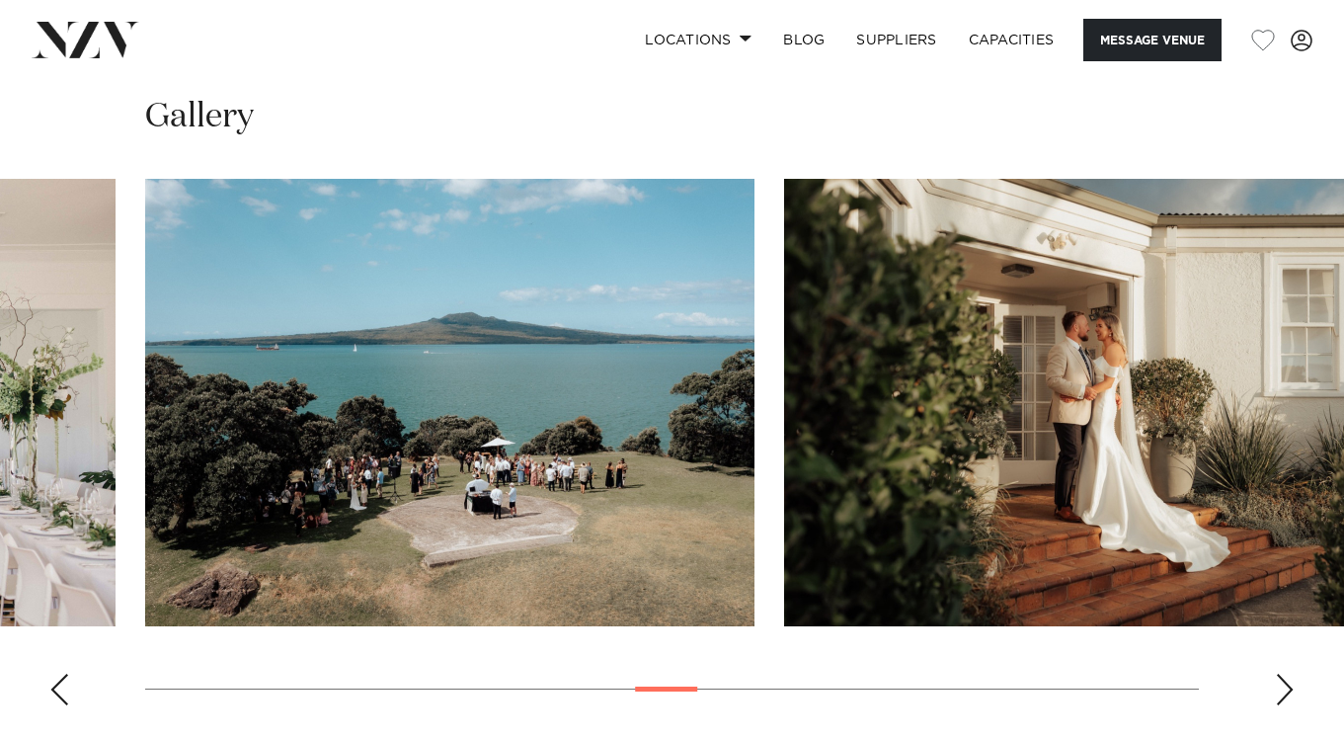
click at [1284, 693] on div "Next slide" at bounding box center [1285, 689] width 20 height 32
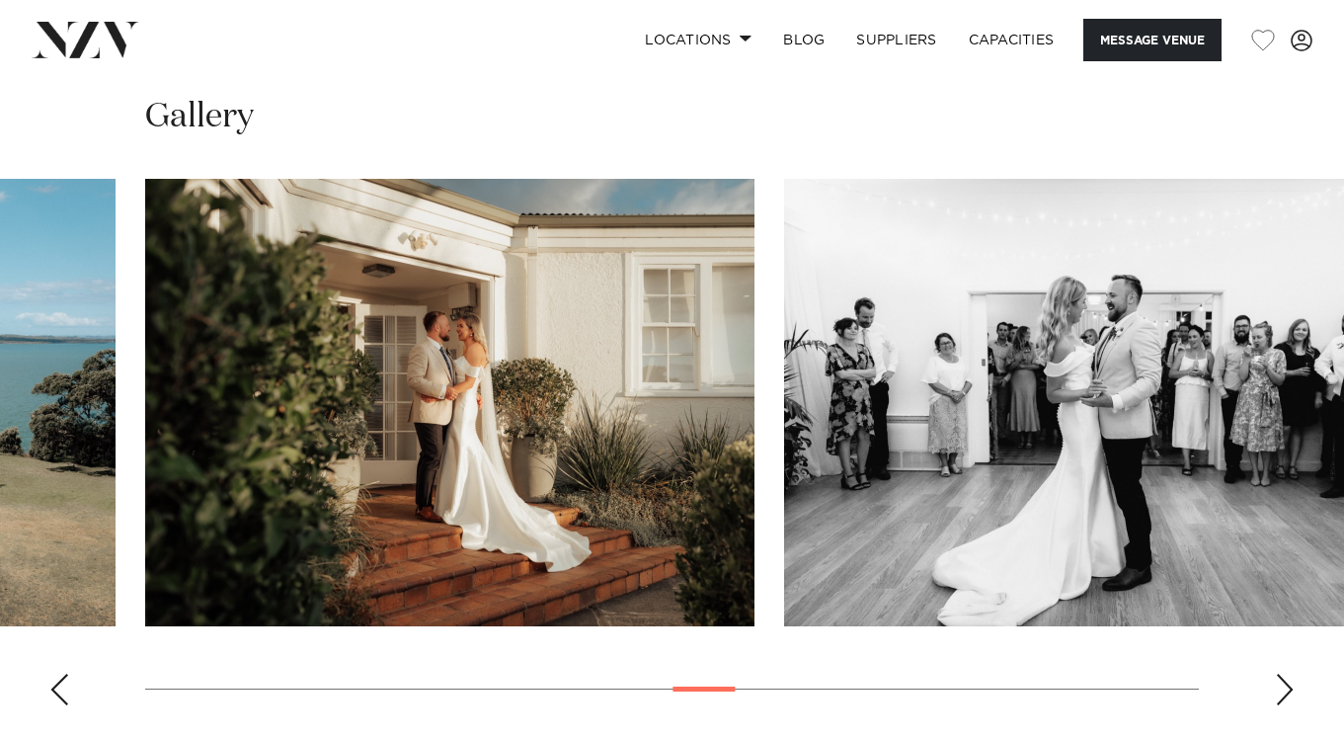
click at [1284, 693] on div "Next slide" at bounding box center [1285, 689] width 20 height 32
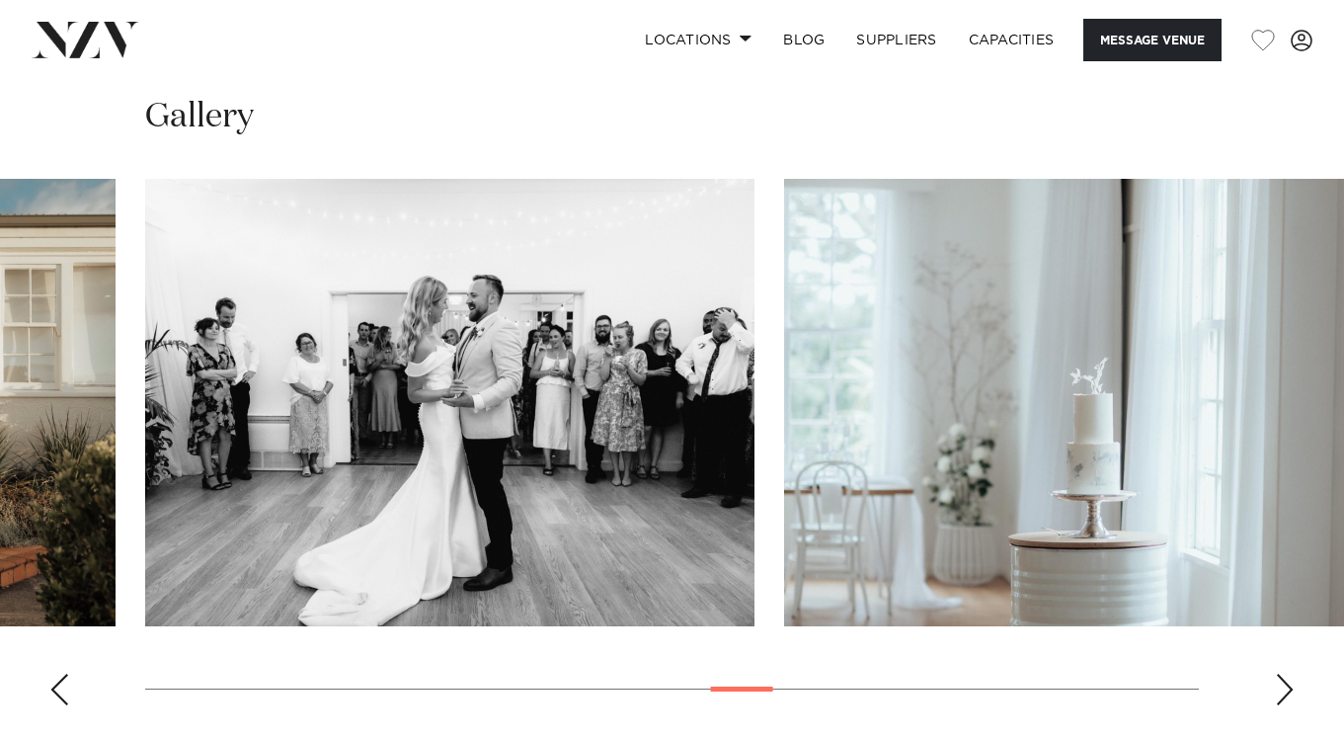
click at [1284, 693] on div "Next slide" at bounding box center [1285, 689] width 20 height 32
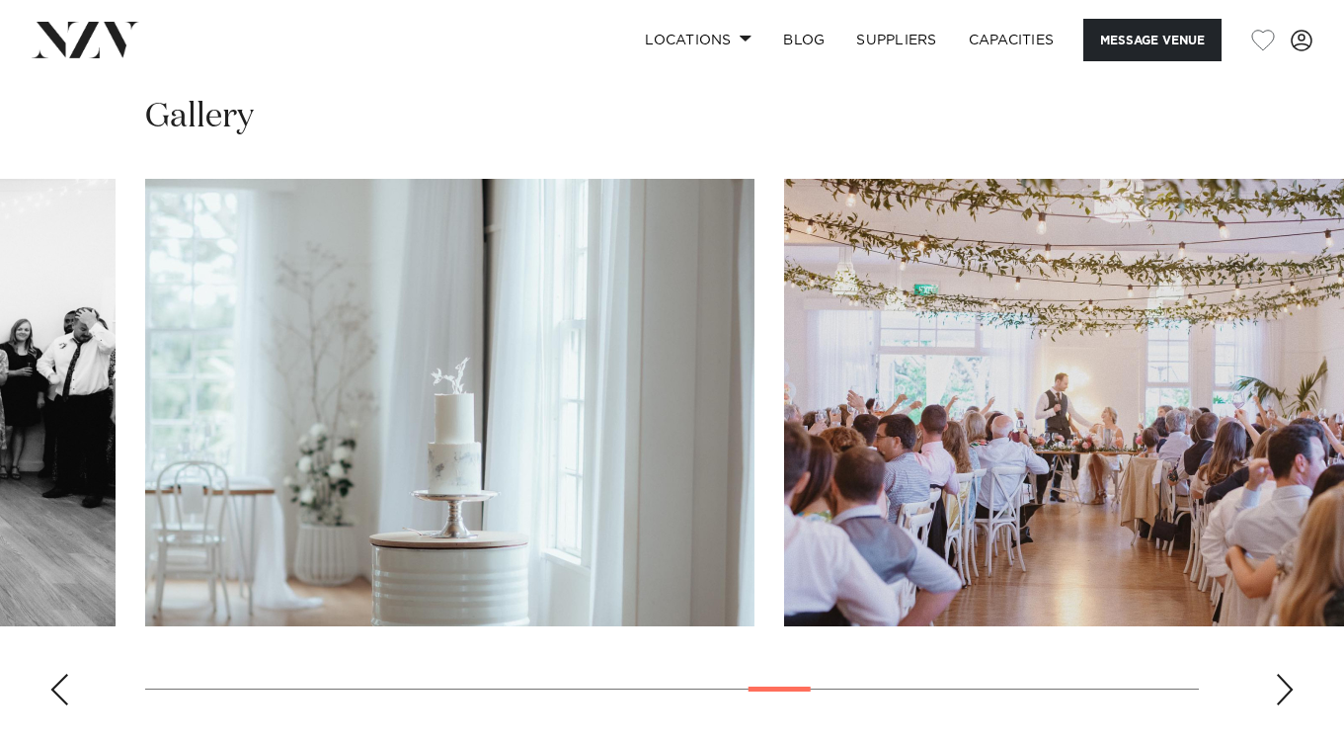
click at [1284, 693] on div "Next slide" at bounding box center [1285, 689] width 20 height 32
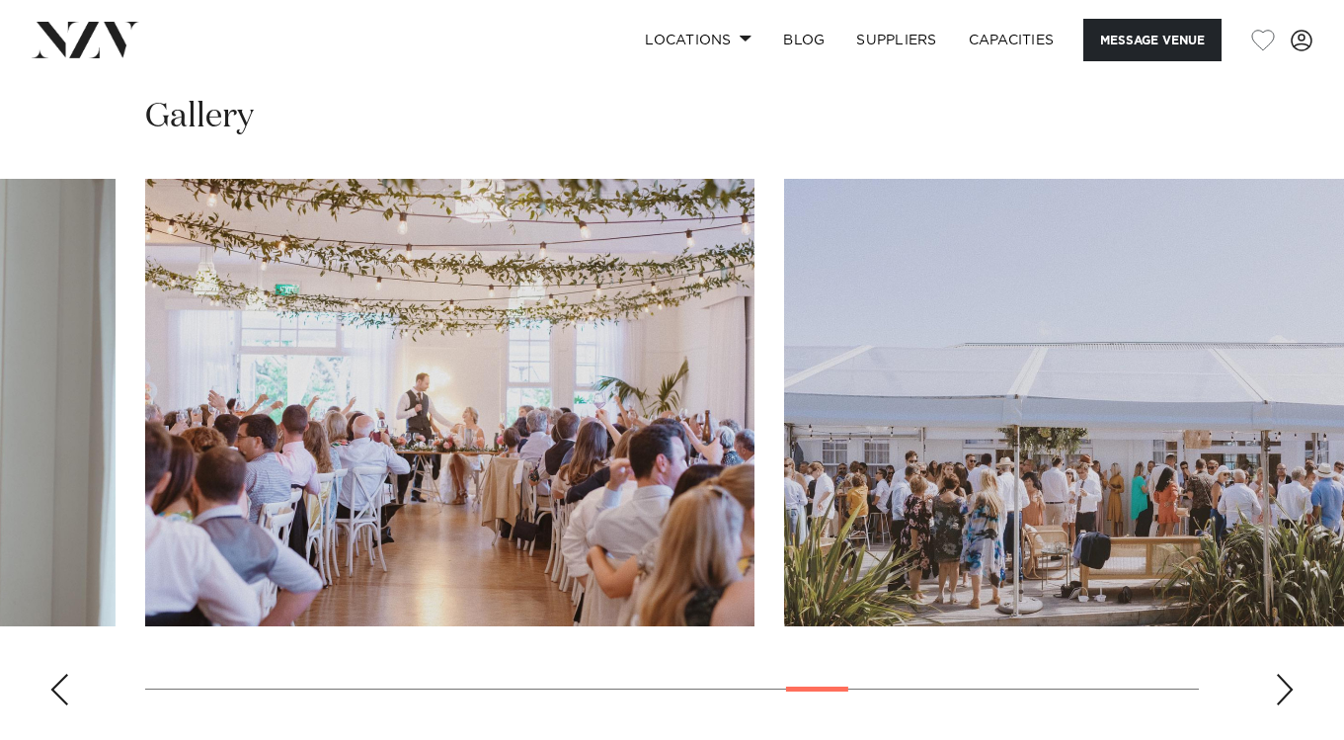
click at [1284, 693] on div "Next slide" at bounding box center [1285, 689] width 20 height 32
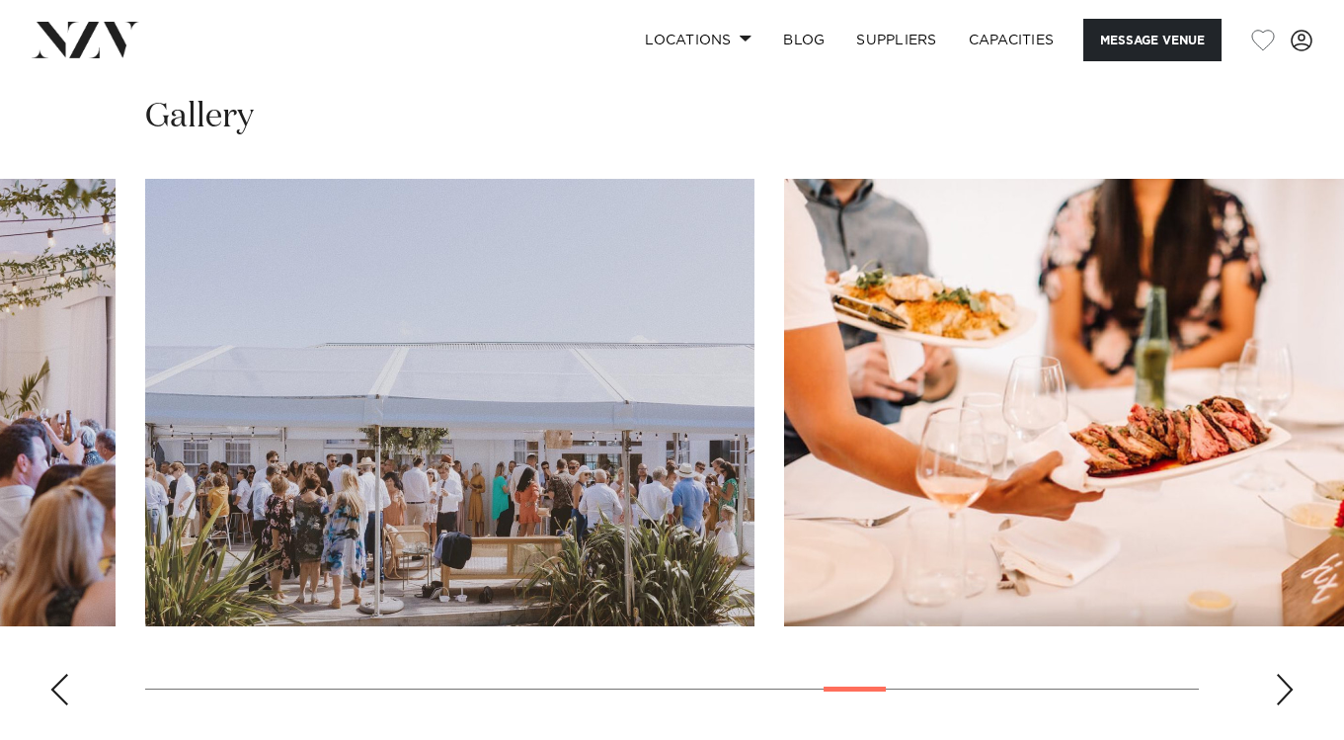
click at [1284, 693] on div "Next slide" at bounding box center [1285, 689] width 20 height 32
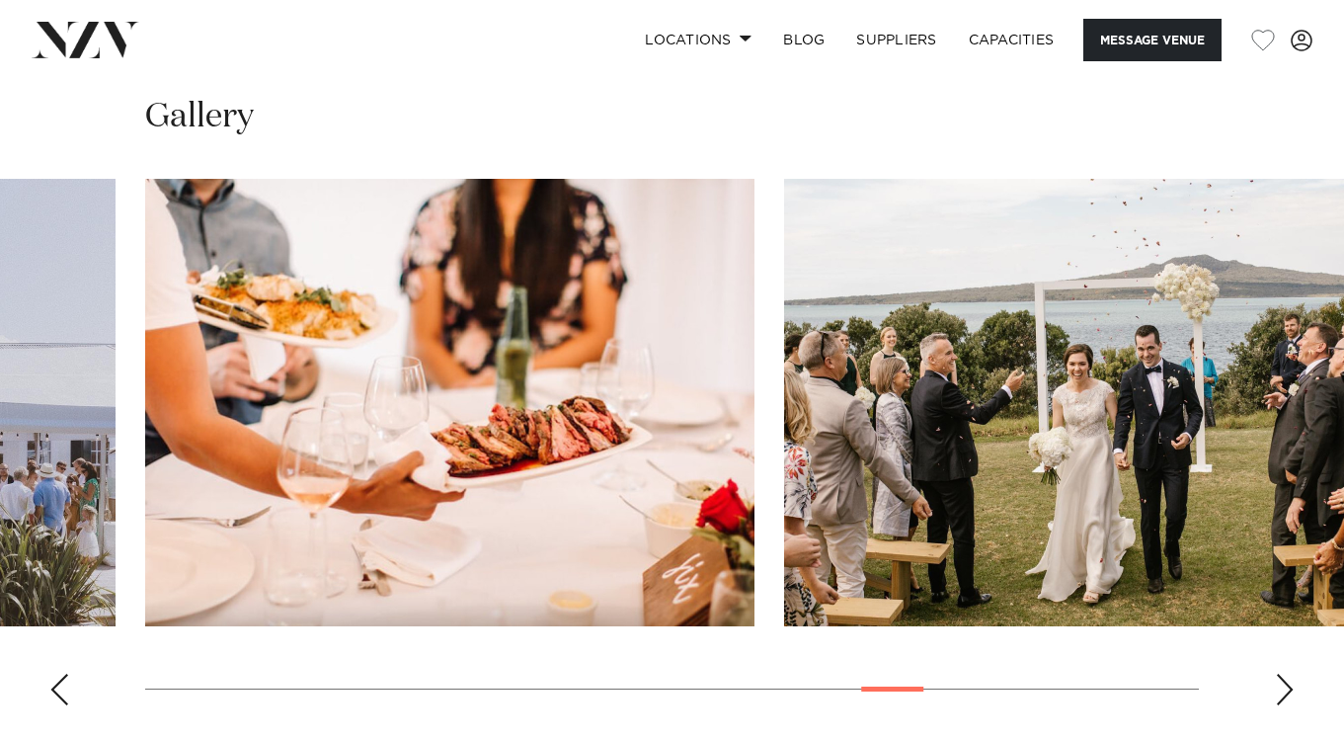
click at [1284, 693] on div "Next slide" at bounding box center [1285, 689] width 20 height 32
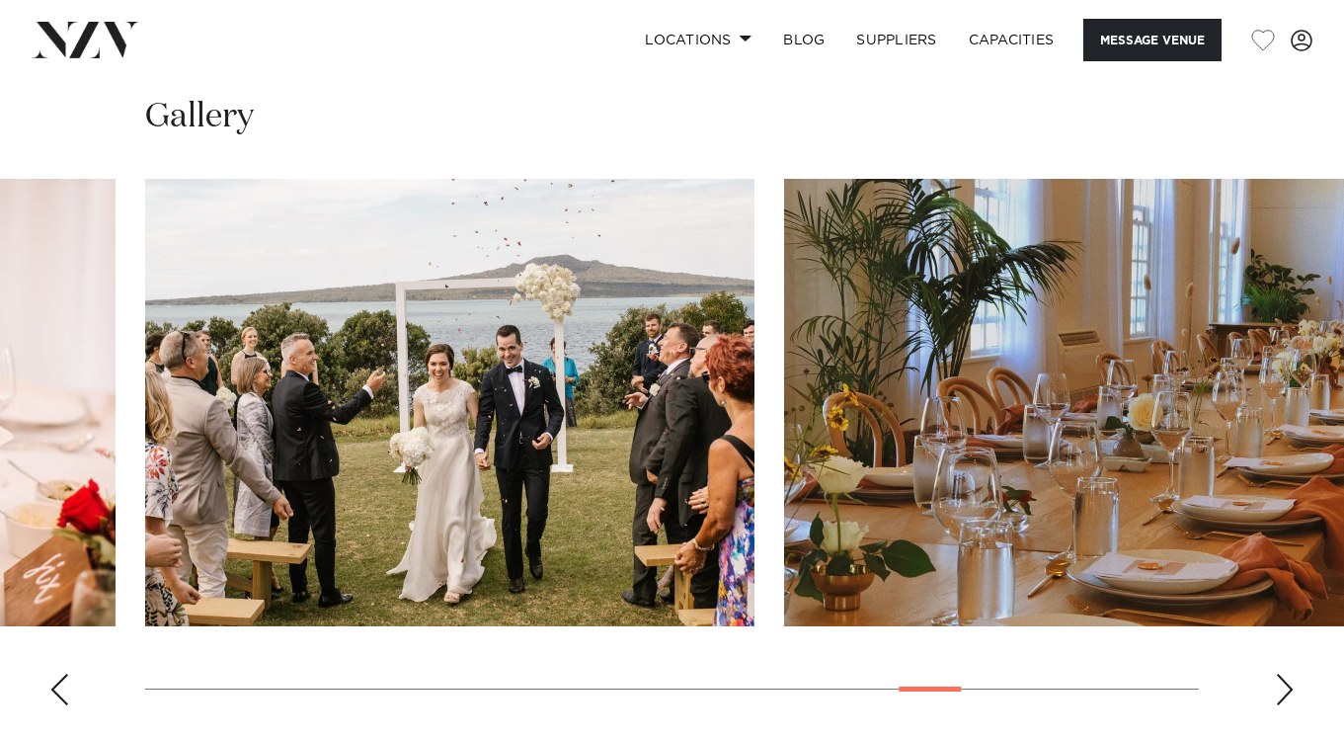
click at [1284, 693] on div "Next slide" at bounding box center [1285, 689] width 20 height 32
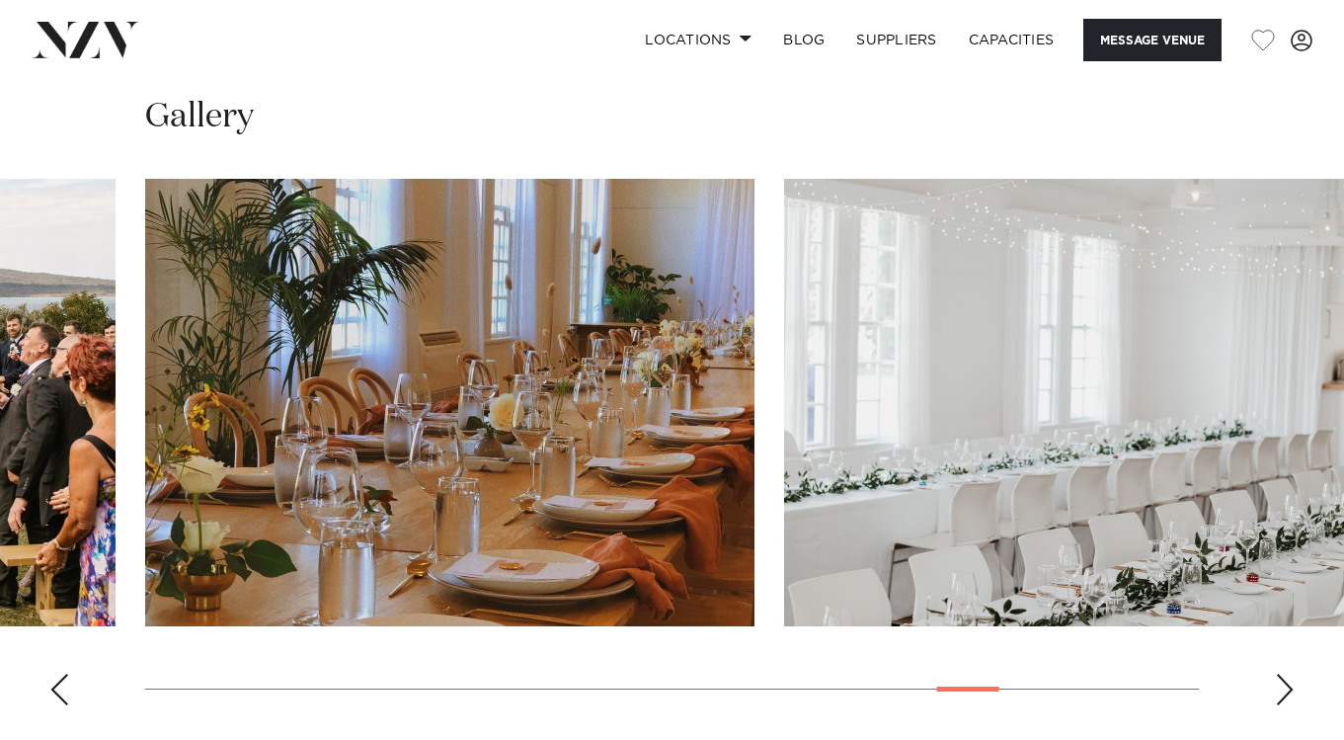
click at [1284, 693] on div "Next slide" at bounding box center [1285, 689] width 20 height 32
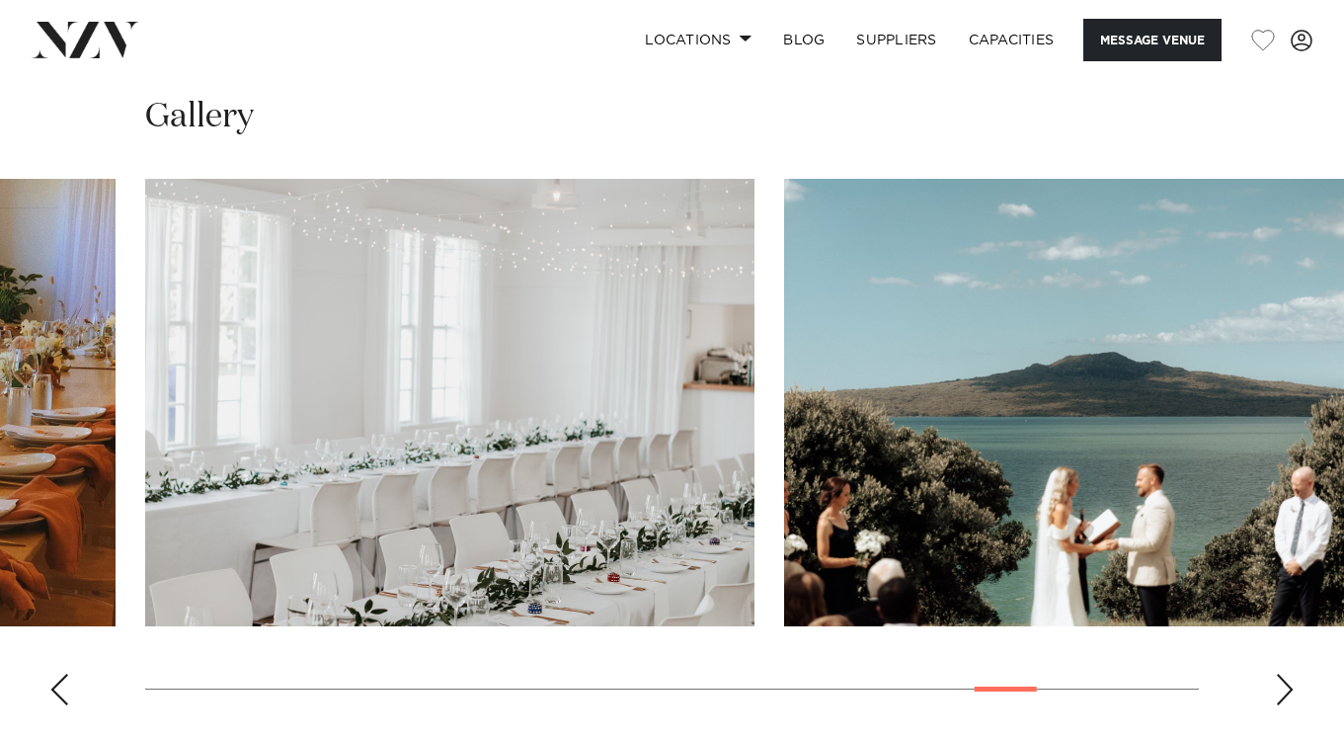
click at [1284, 693] on div "Next slide" at bounding box center [1285, 689] width 20 height 32
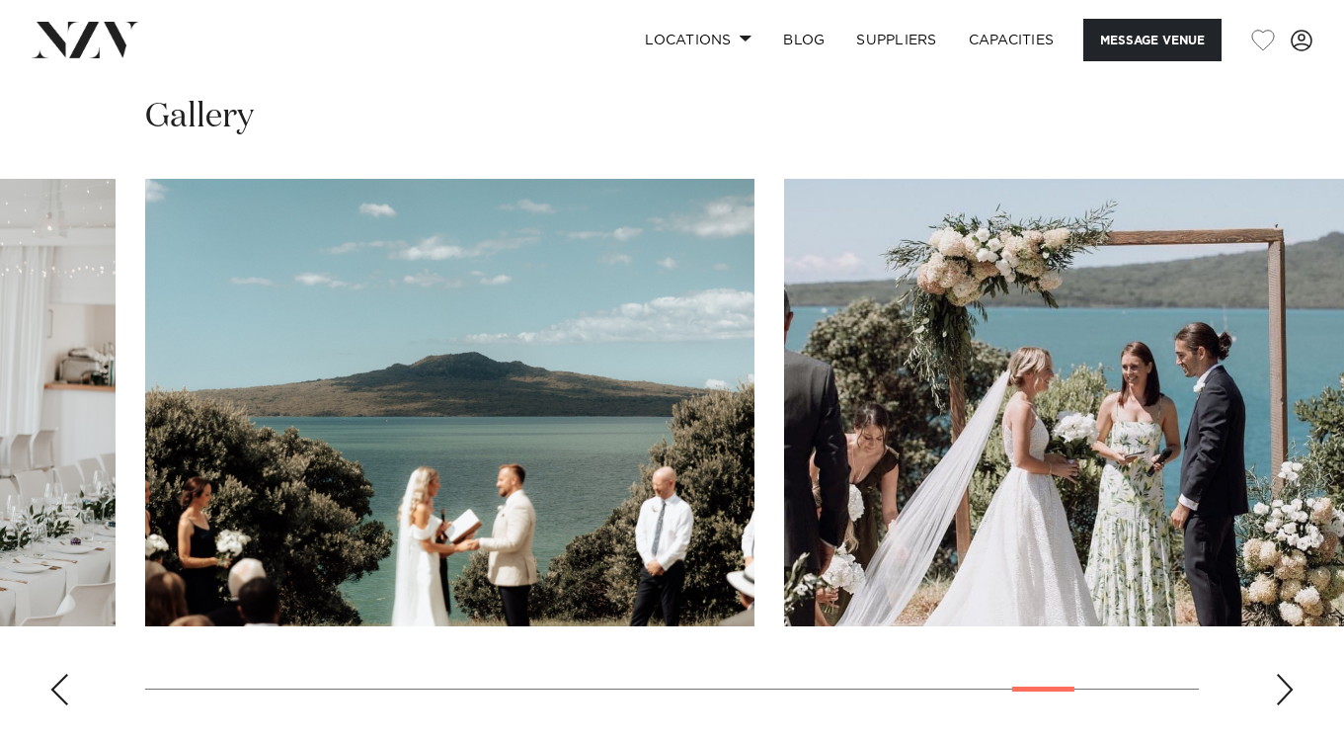
click at [1284, 693] on div "Next slide" at bounding box center [1285, 689] width 20 height 32
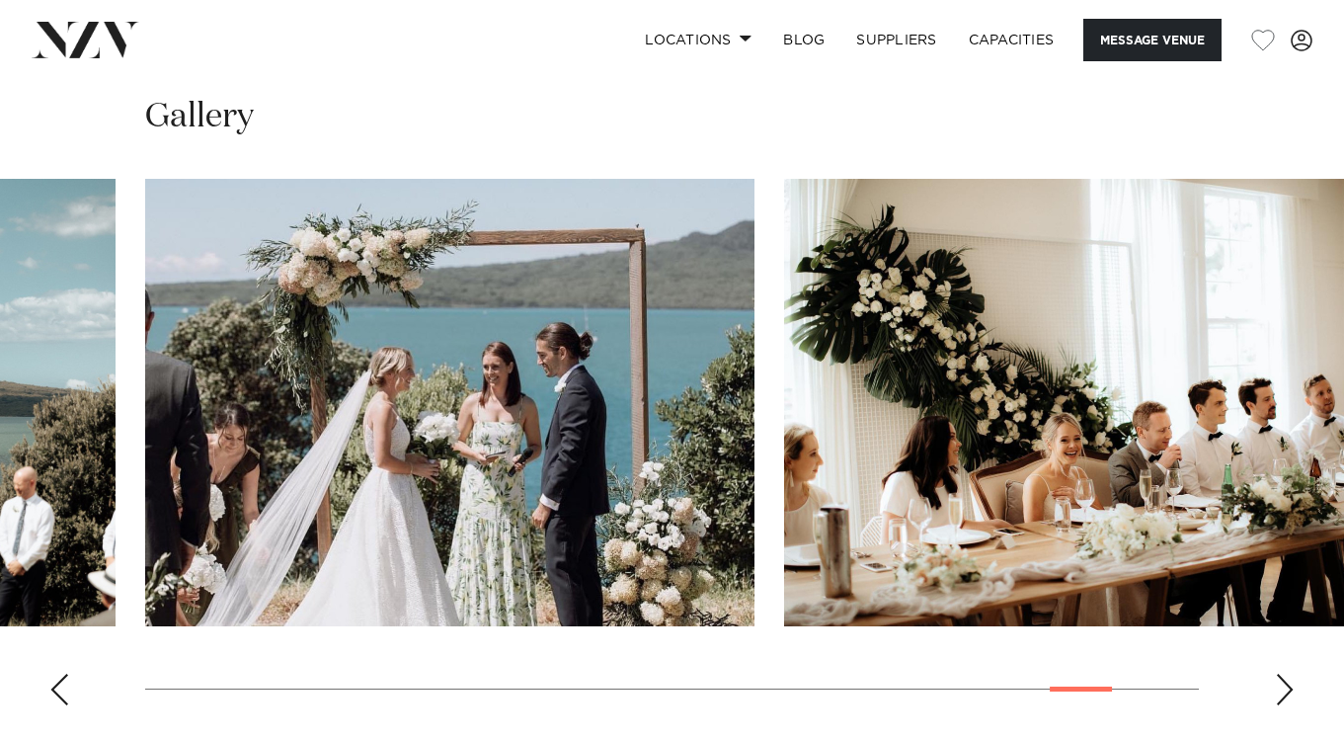
click at [1284, 693] on div "Next slide" at bounding box center [1285, 689] width 20 height 32
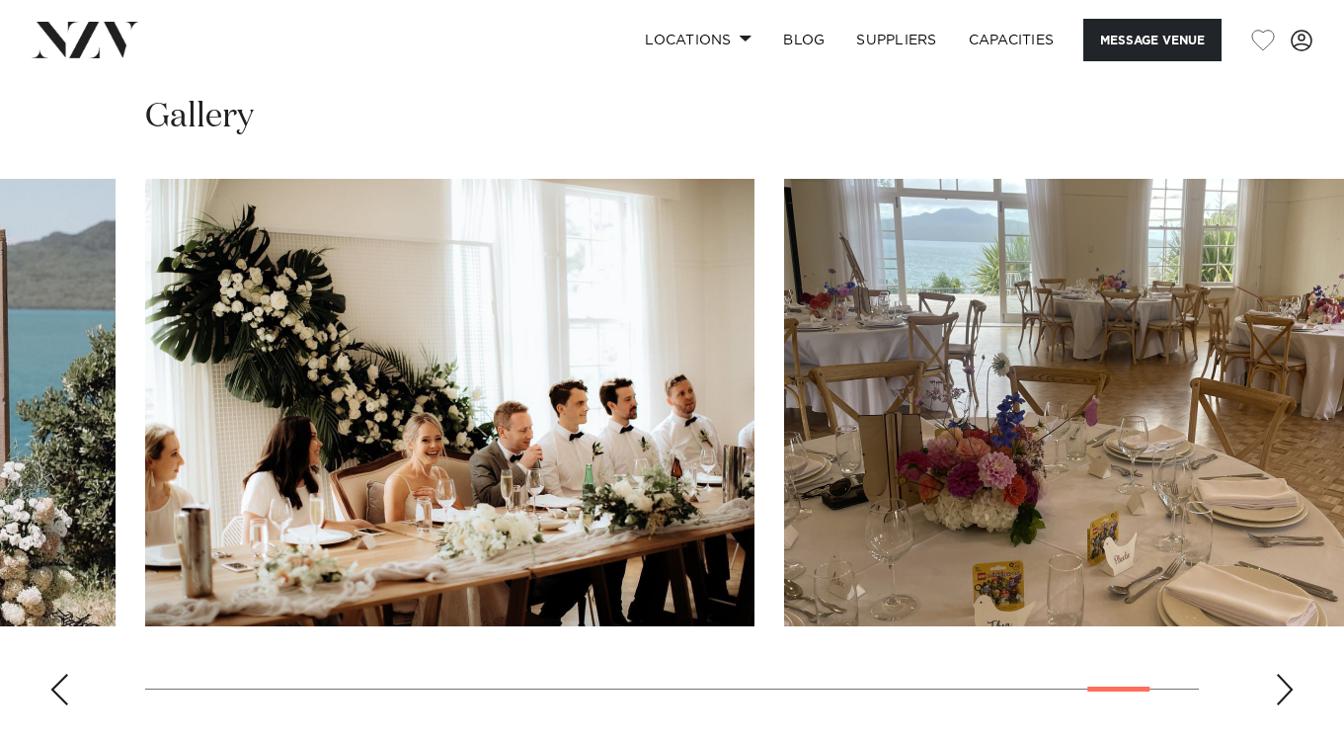
click at [1284, 693] on div "Next slide" at bounding box center [1285, 689] width 20 height 32
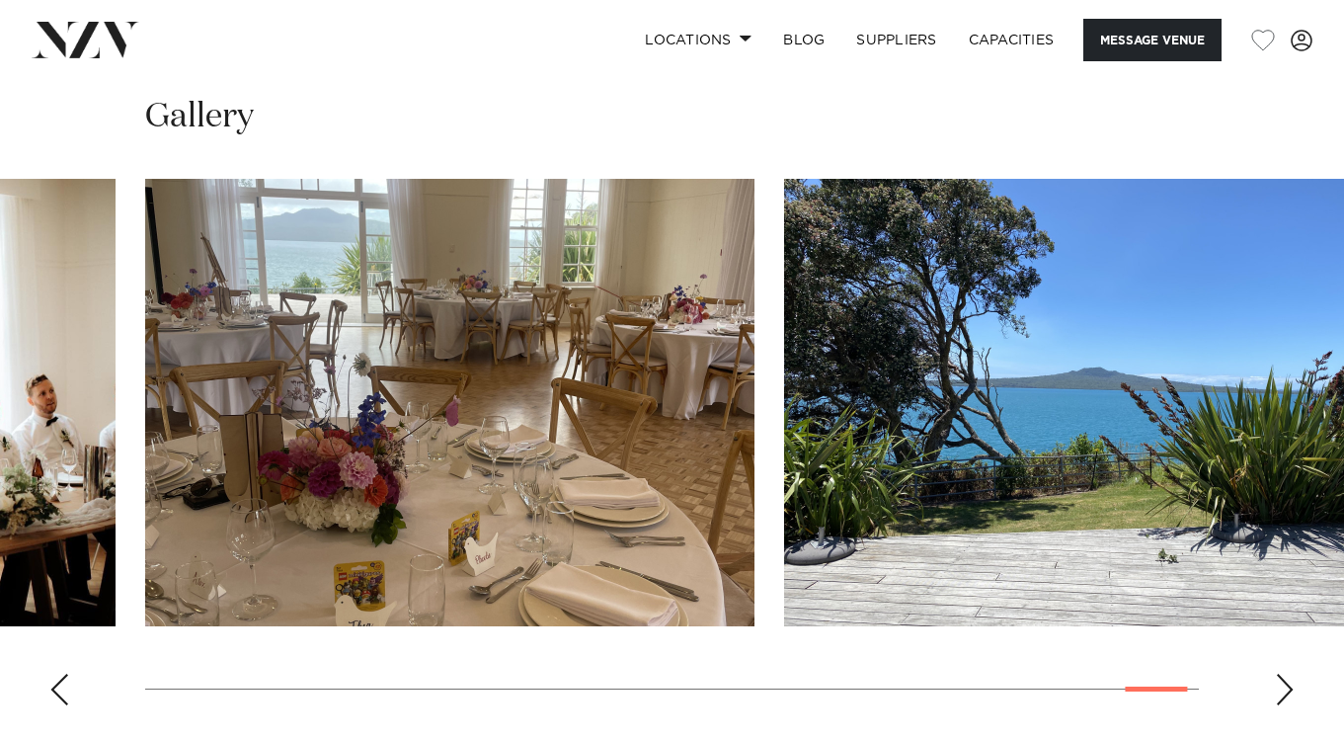
click at [1284, 693] on div "Next slide" at bounding box center [1285, 689] width 20 height 32
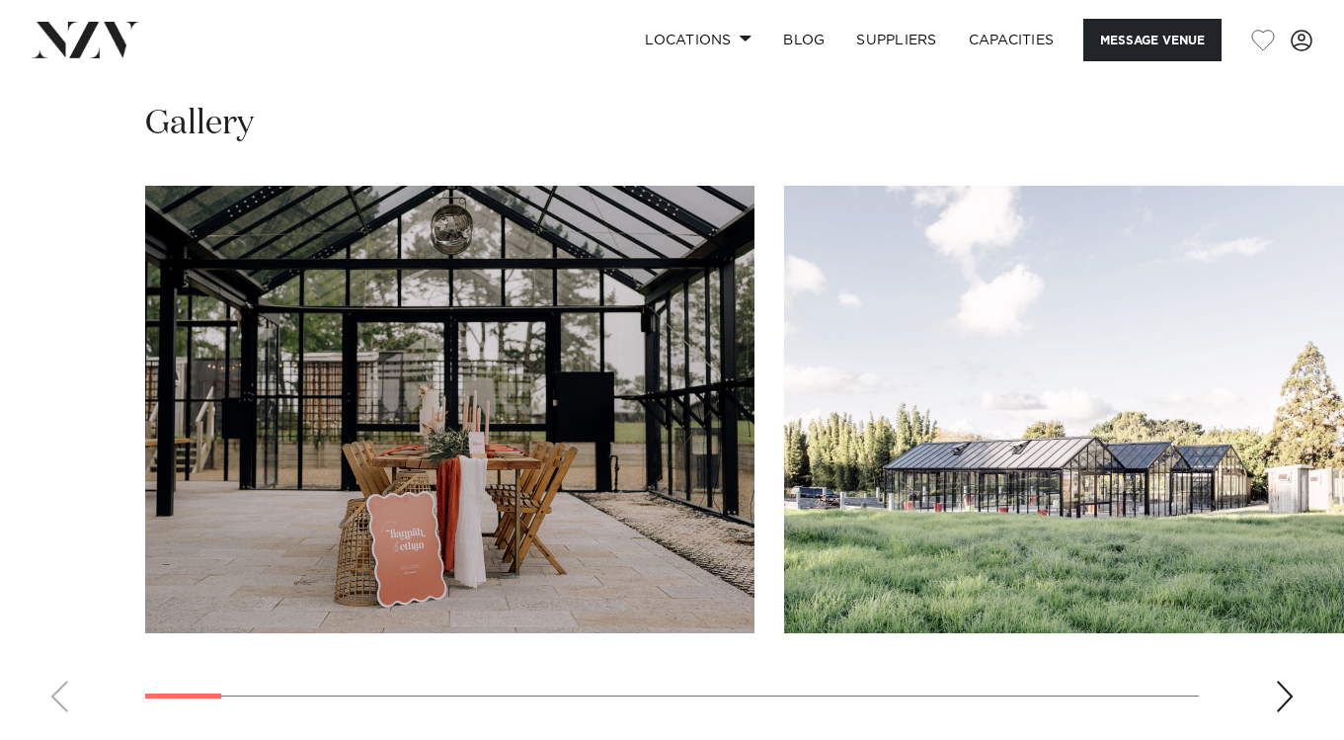
scroll to position [1921, 0]
